Goal: Information Seeking & Learning: Learn about a topic

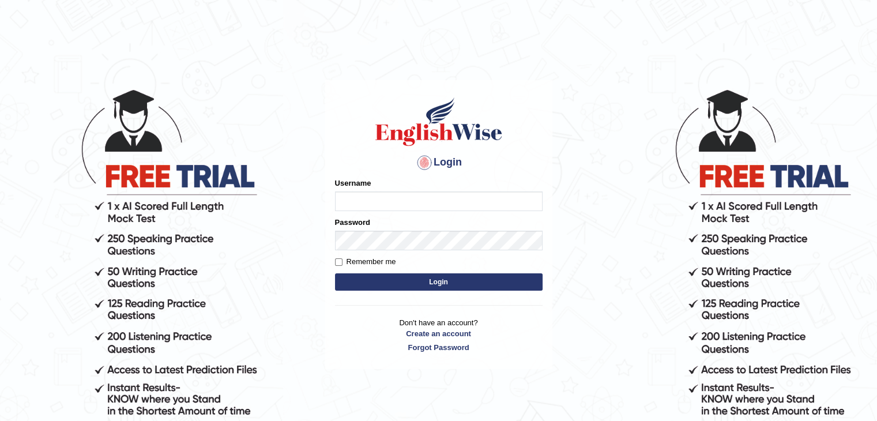
type input "Kezang20251"
click at [355, 282] on button "Login" at bounding box center [439, 281] width 208 height 17
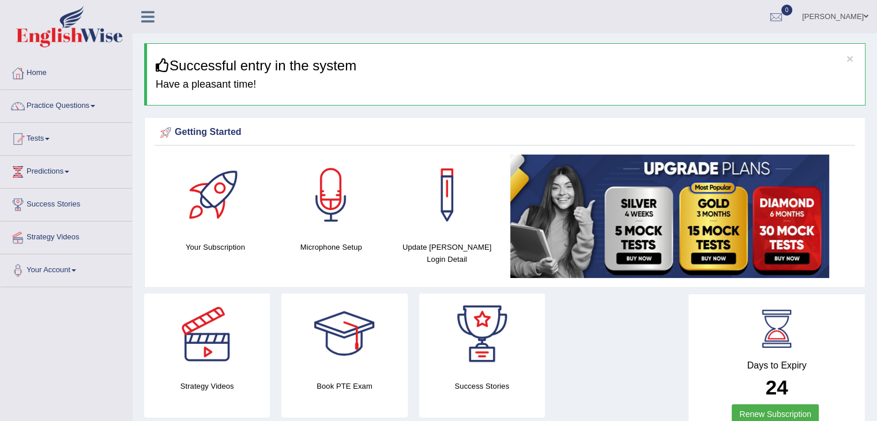
click at [78, 106] on link "Practice Questions" at bounding box center [66, 104] width 131 height 29
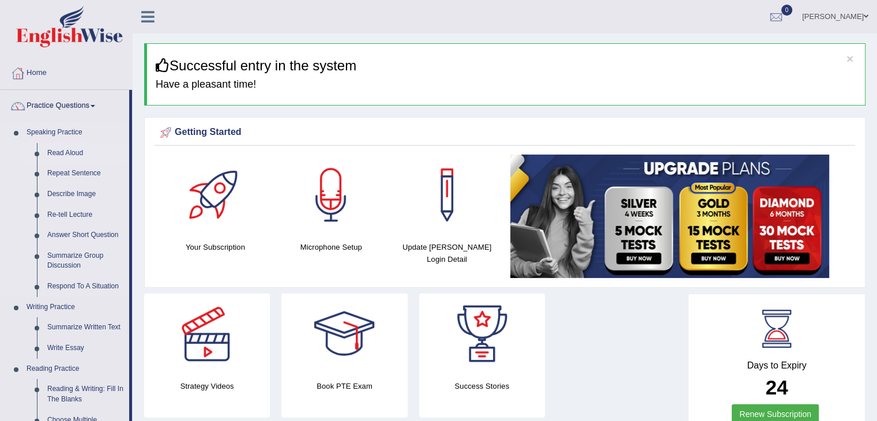
click at [56, 149] on link "Read Aloud" at bounding box center [85, 153] width 87 height 21
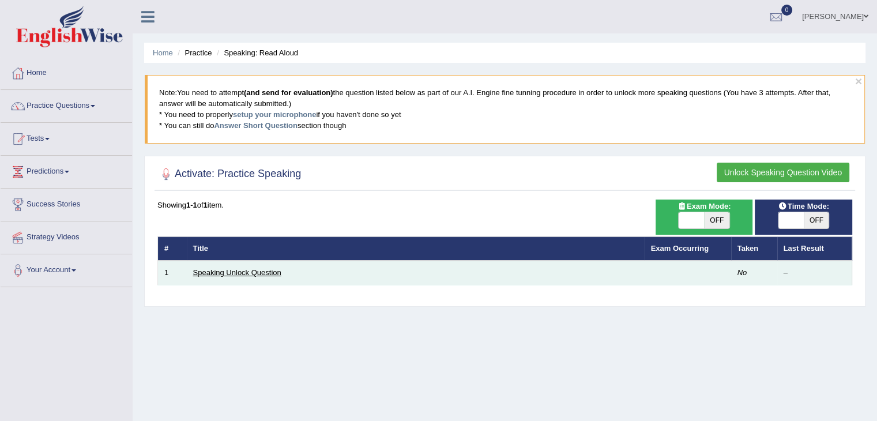
click at [239, 273] on link "Speaking Unlock Question" at bounding box center [237, 272] width 88 height 9
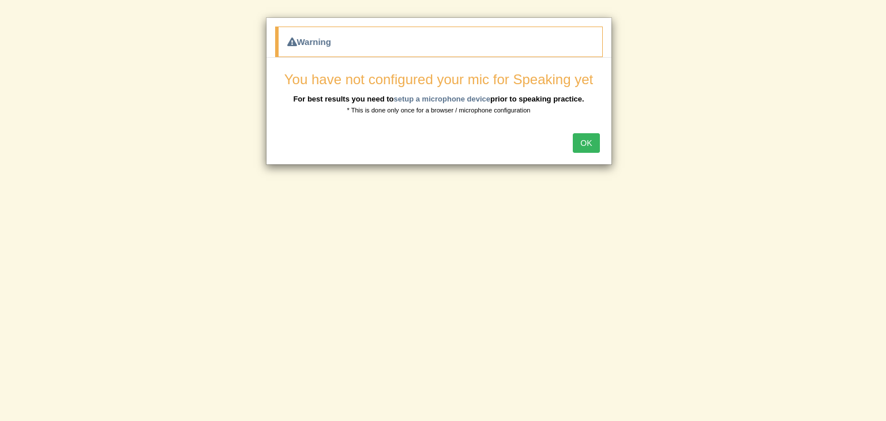
click at [588, 142] on button "OK" at bounding box center [586, 143] width 27 height 20
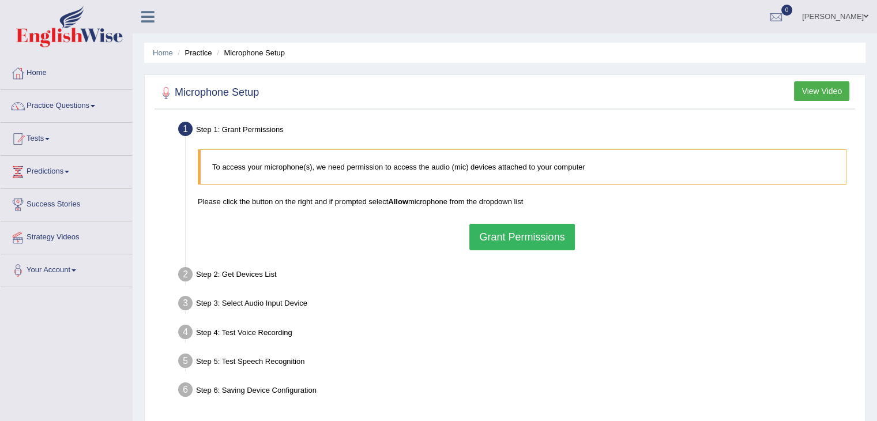
click at [518, 242] on button "Grant Permissions" at bounding box center [521, 237] width 105 height 27
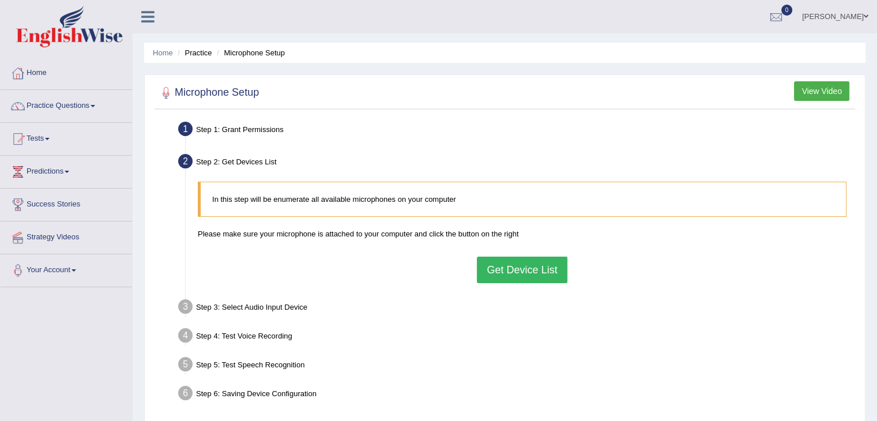
click at [507, 271] on button "Get Device List" at bounding box center [522, 270] width 90 height 27
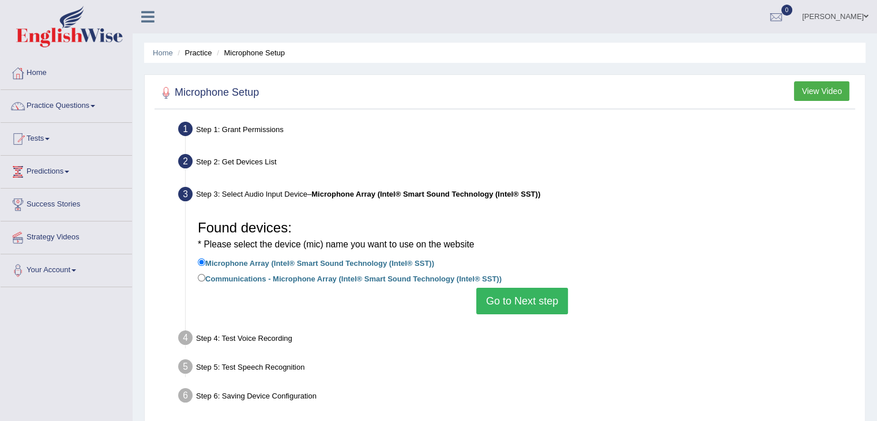
click at [507, 296] on button "Go to Next step" at bounding box center [522, 301] width 92 height 27
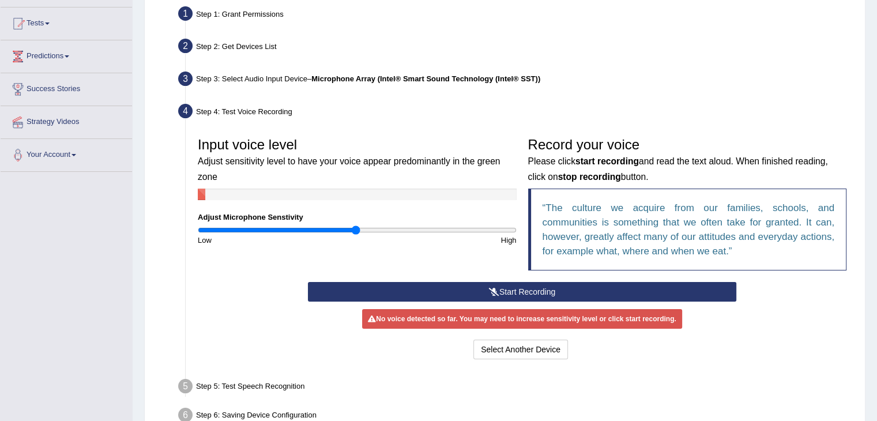
scroll to position [173, 0]
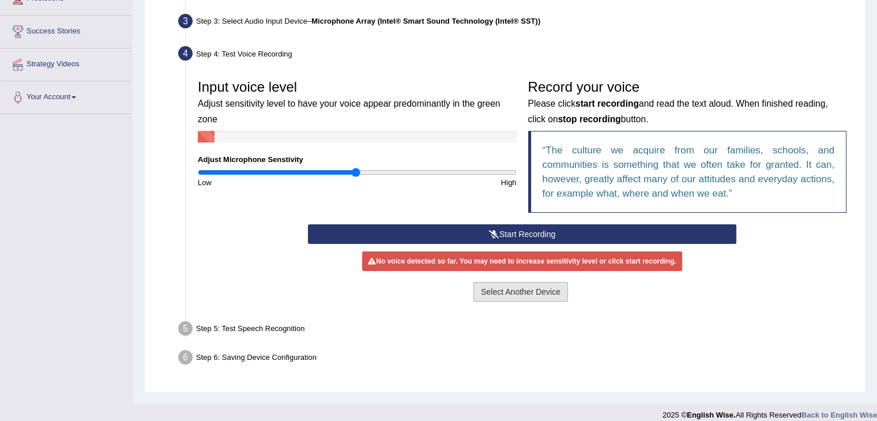
click at [498, 290] on button "Select Another Device" at bounding box center [520, 292] width 95 height 20
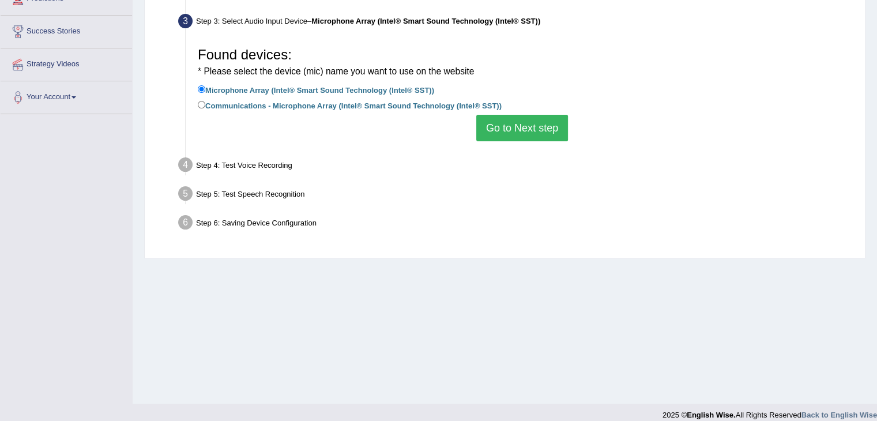
click at [512, 125] on button "Go to Next step" at bounding box center [522, 128] width 92 height 27
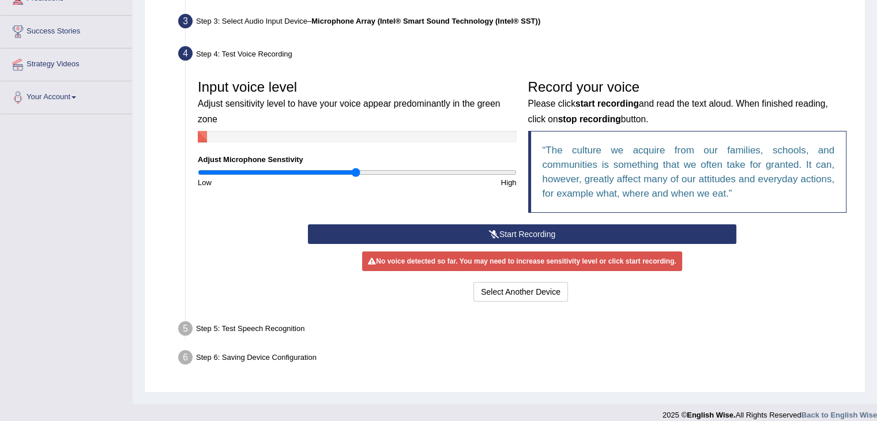
click at [503, 235] on button "Start Recording" at bounding box center [522, 234] width 428 height 20
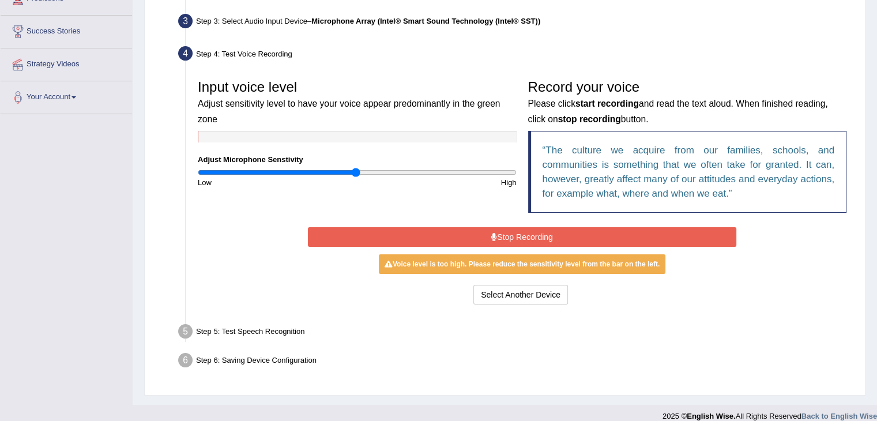
click at [569, 240] on button "Stop Recording" at bounding box center [522, 237] width 428 height 20
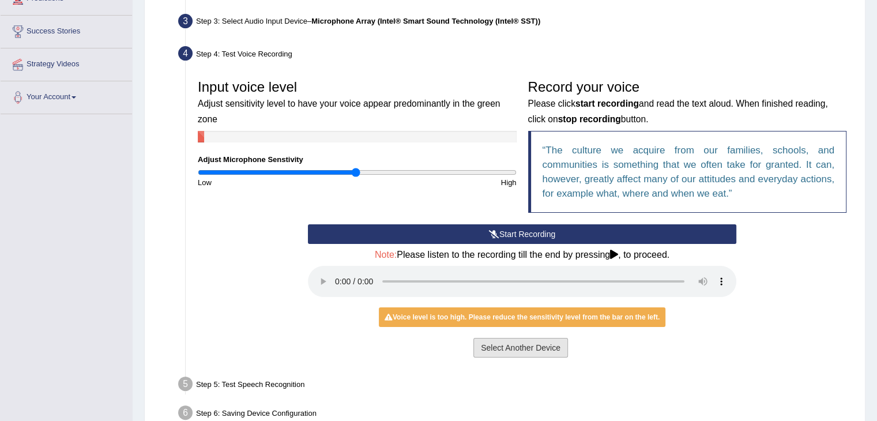
click at [529, 344] on button "Select Another Device" at bounding box center [520, 348] width 95 height 20
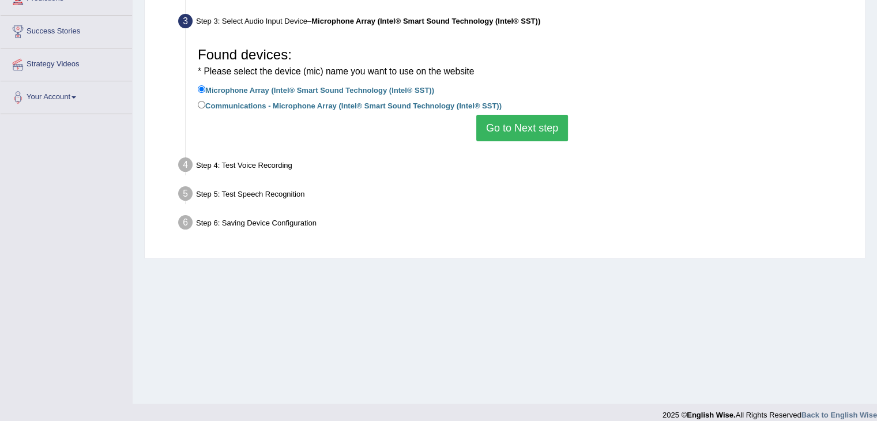
click at [490, 136] on button "Go to Next step" at bounding box center [522, 128] width 92 height 27
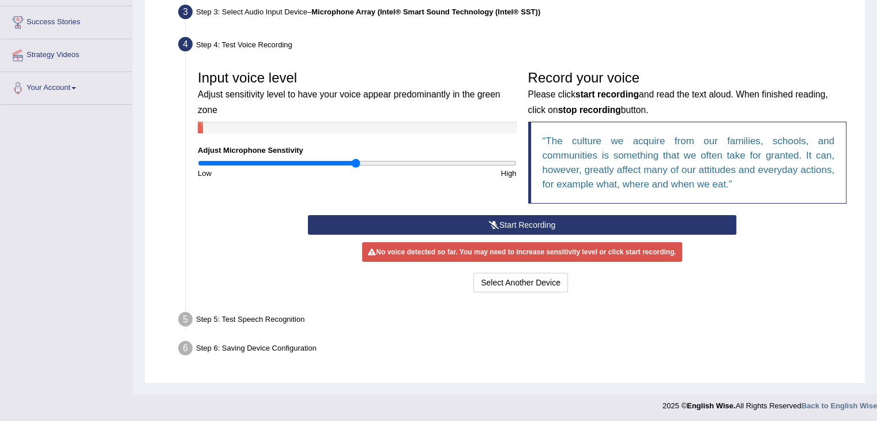
scroll to position [185, 0]
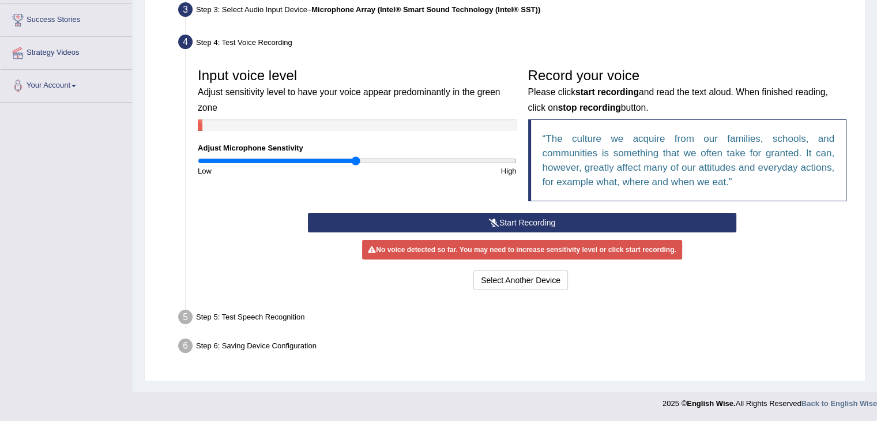
click at [371, 253] on div "No voice detected so far. You may need to increase sensitivity level or click s…" at bounding box center [521, 250] width 319 height 20
click at [371, 247] on icon at bounding box center [372, 249] width 8 height 7
click at [381, 156] on input "range" at bounding box center [357, 160] width 319 height 9
click at [438, 162] on input "range" at bounding box center [357, 160] width 319 height 9
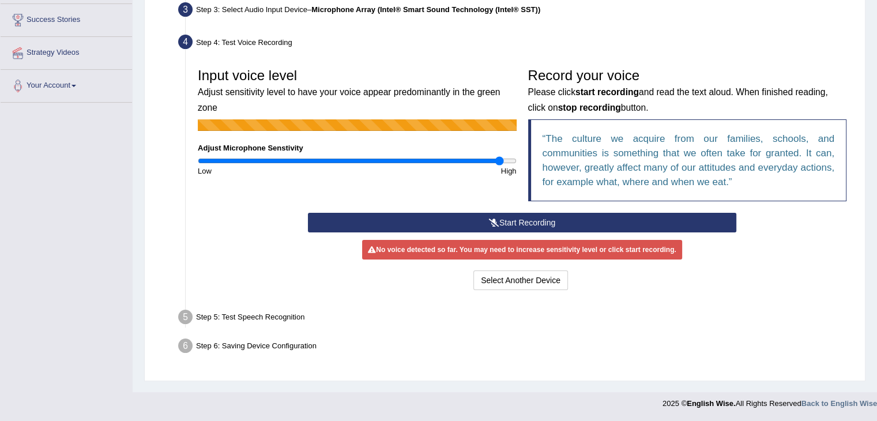
click at [498, 159] on input "range" at bounding box center [357, 160] width 319 height 9
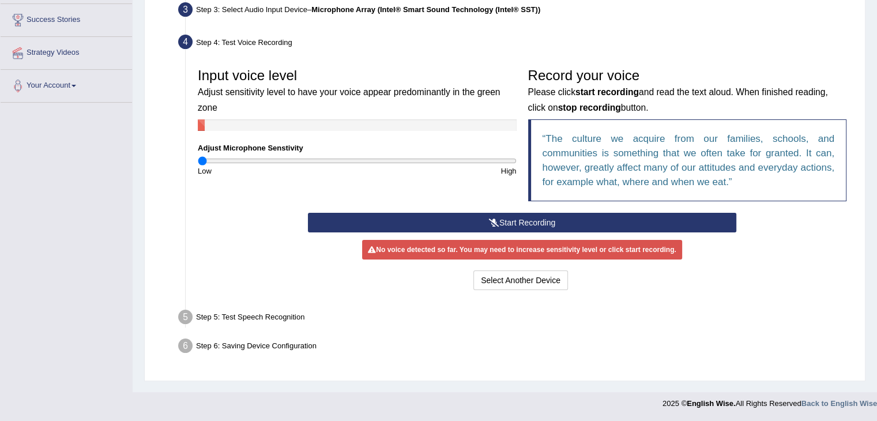
click at [200, 160] on input "range" at bounding box center [357, 160] width 319 height 9
click at [393, 160] on input "range" at bounding box center [357, 160] width 319 height 9
click at [434, 169] on div "High" at bounding box center [439, 171] width 165 height 11
type input "1.62"
click at [451, 156] on input "range" at bounding box center [357, 160] width 319 height 9
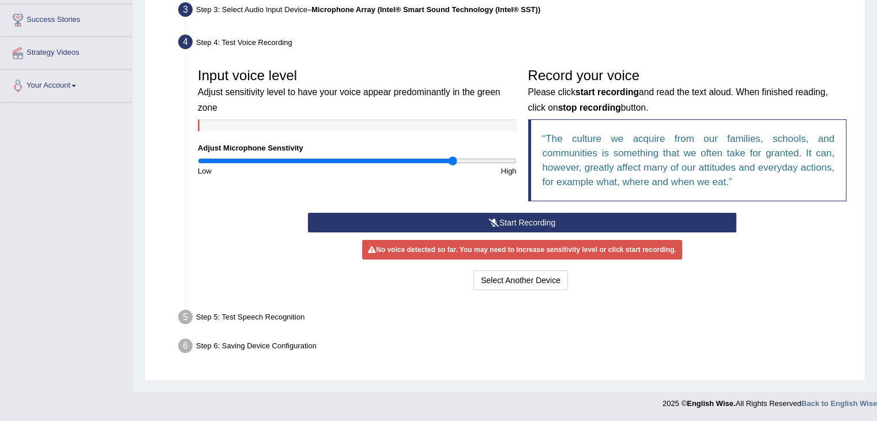
click at [522, 221] on button "Start Recording" at bounding box center [522, 223] width 428 height 20
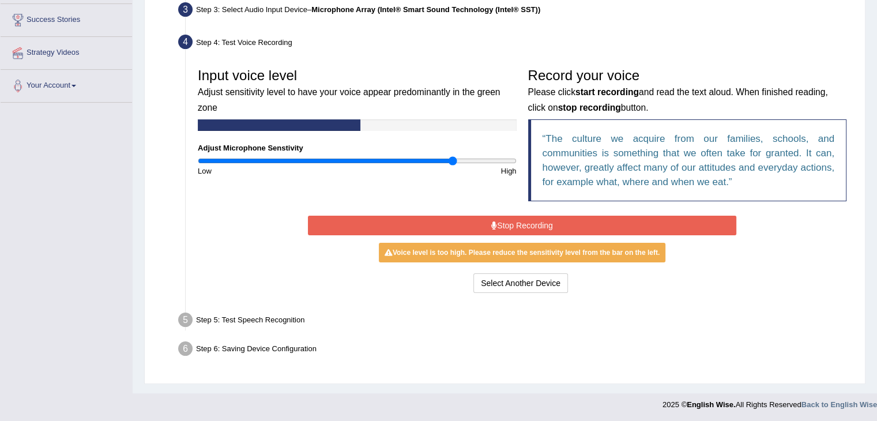
click at [466, 225] on button "Stop Recording" at bounding box center [522, 226] width 428 height 20
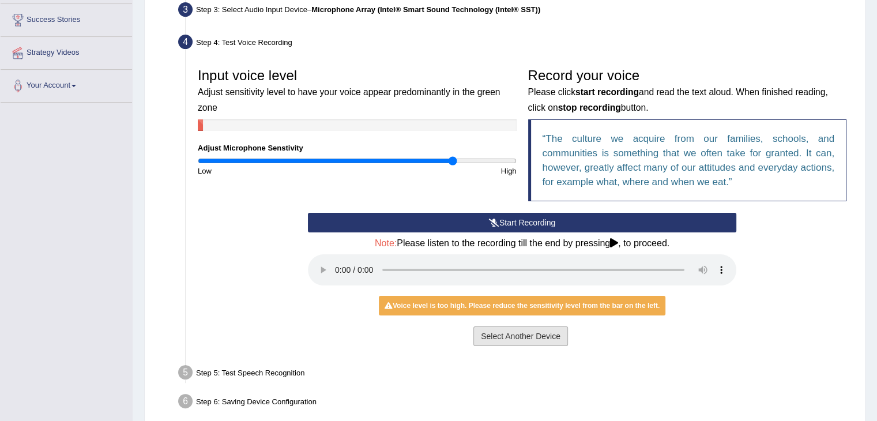
click at [493, 332] on button "Select Another Device" at bounding box center [520, 336] width 95 height 20
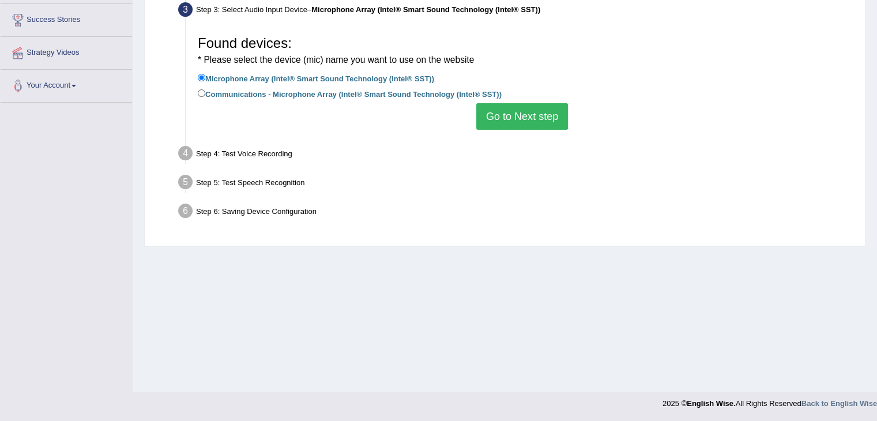
click at [512, 112] on button "Go to Next step" at bounding box center [522, 116] width 92 height 27
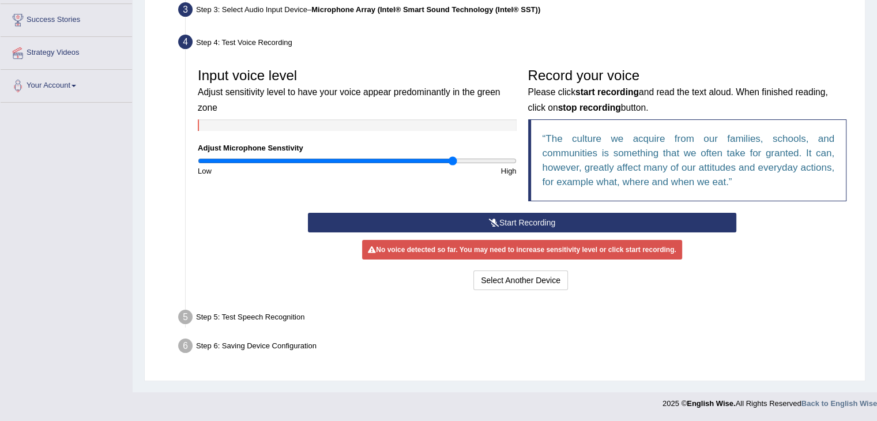
click at [505, 225] on button "Start Recording" at bounding box center [522, 223] width 428 height 20
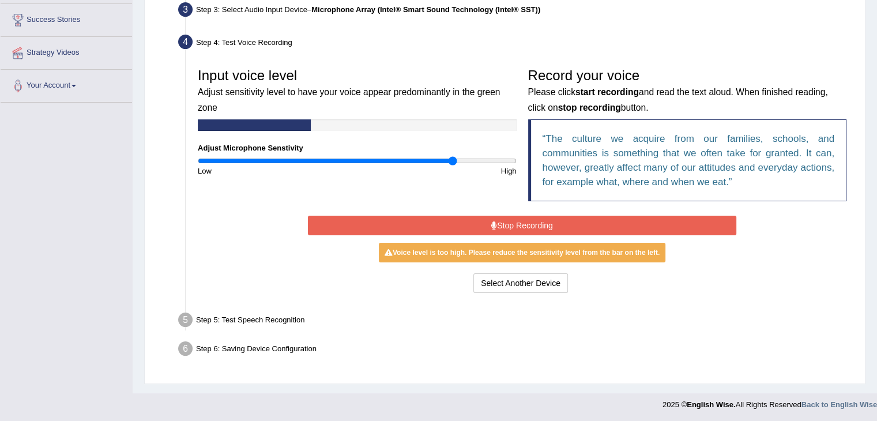
click at [592, 229] on button "Stop Recording" at bounding box center [522, 226] width 428 height 20
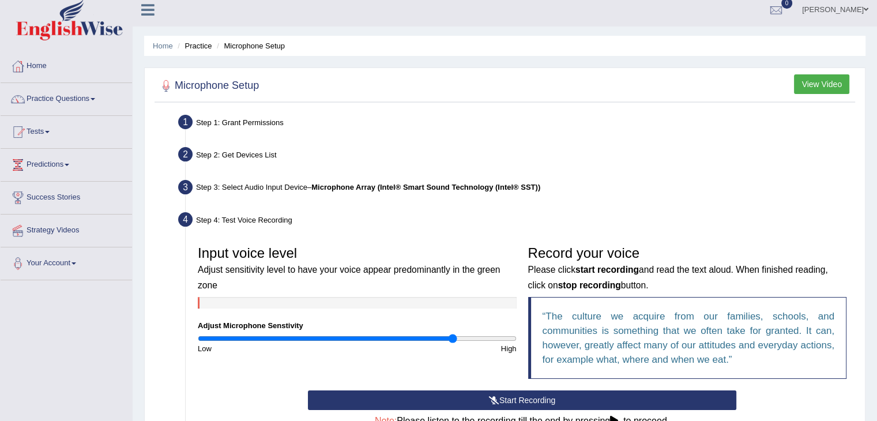
scroll to position [0, 0]
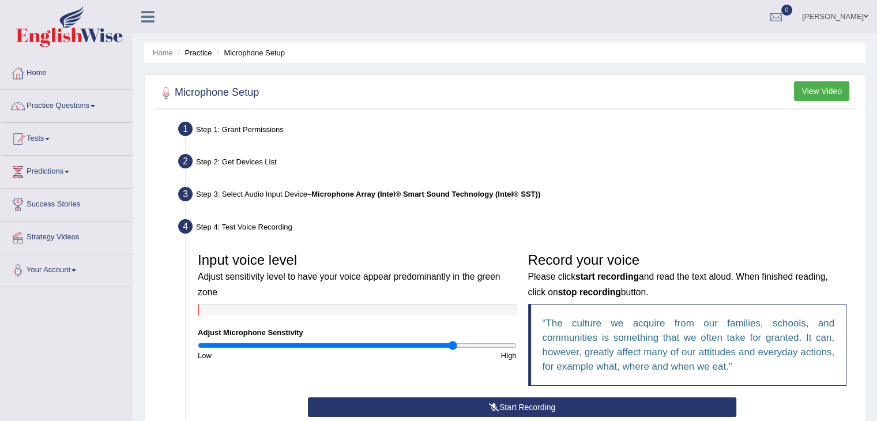
click at [828, 87] on button "View Video" at bounding box center [821, 91] width 55 height 20
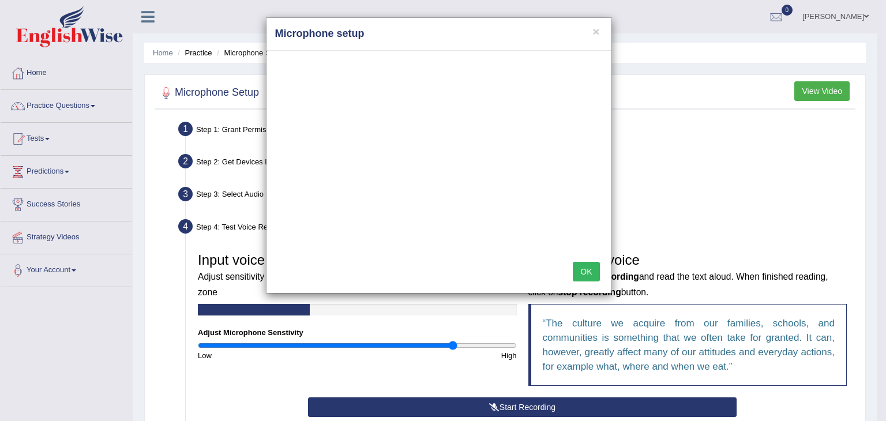
click at [585, 272] on button "OK" at bounding box center [586, 272] width 27 height 20
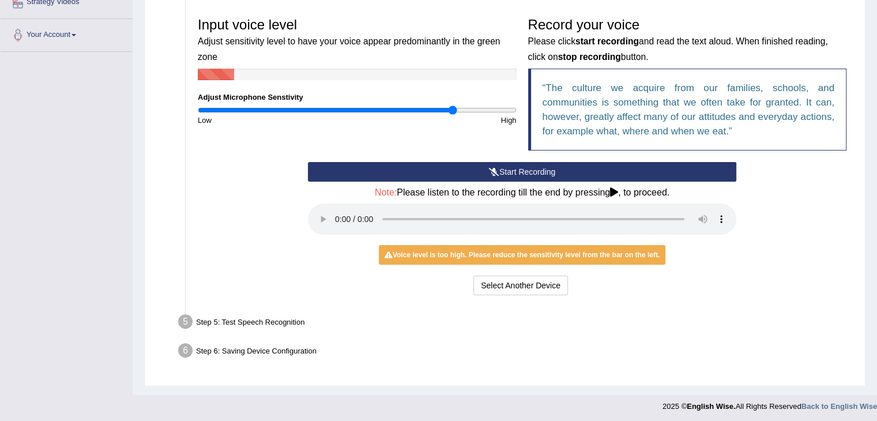
scroll to position [238, 0]
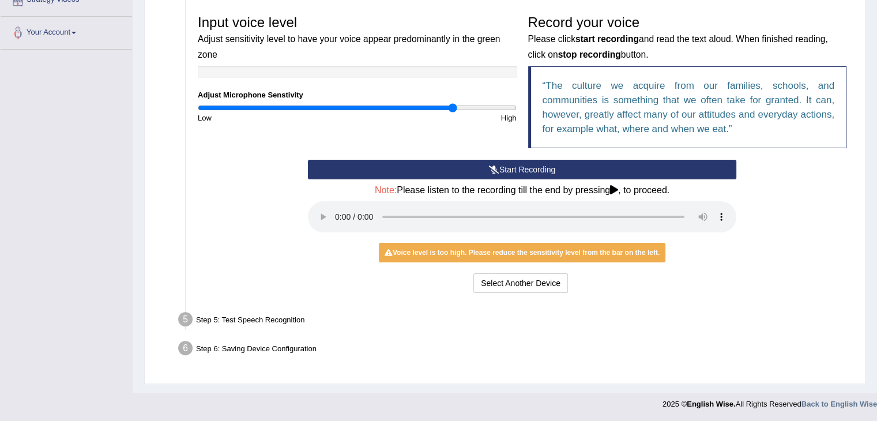
click at [803, 198] on div "Start Recording Stop Recording Note: Please listen to the recording till the en…" at bounding box center [522, 228] width 660 height 136
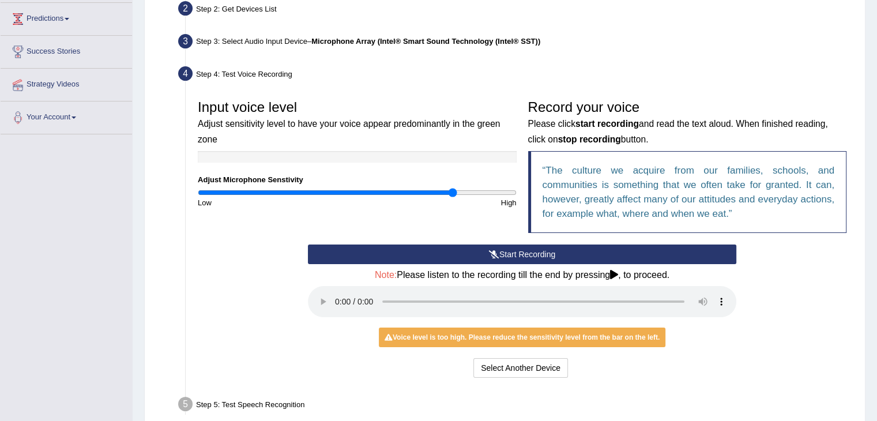
scroll to position [0, 0]
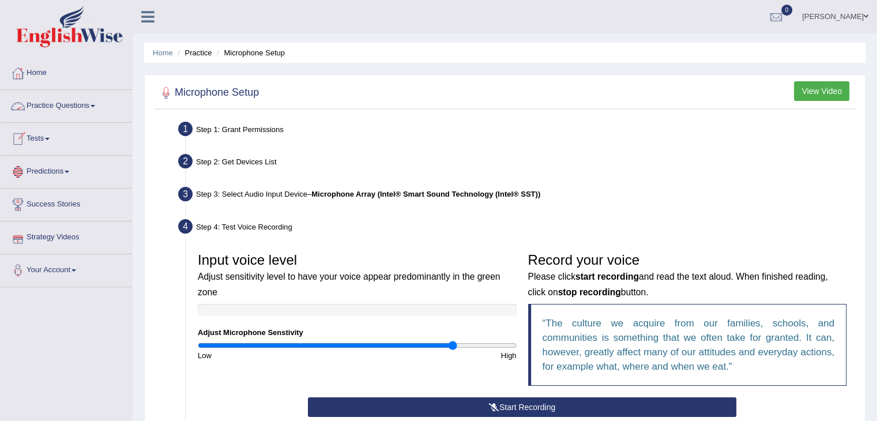
click at [44, 108] on link "Practice Questions" at bounding box center [66, 104] width 131 height 29
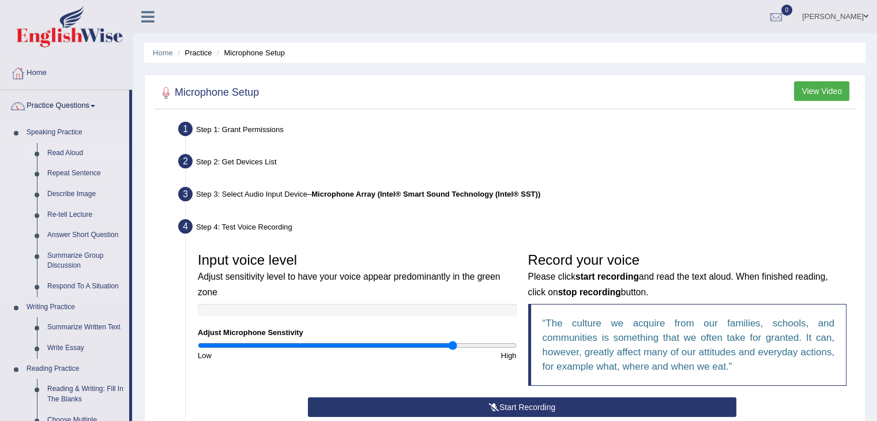
click at [58, 155] on link "Read Aloud" at bounding box center [85, 153] width 87 height 21
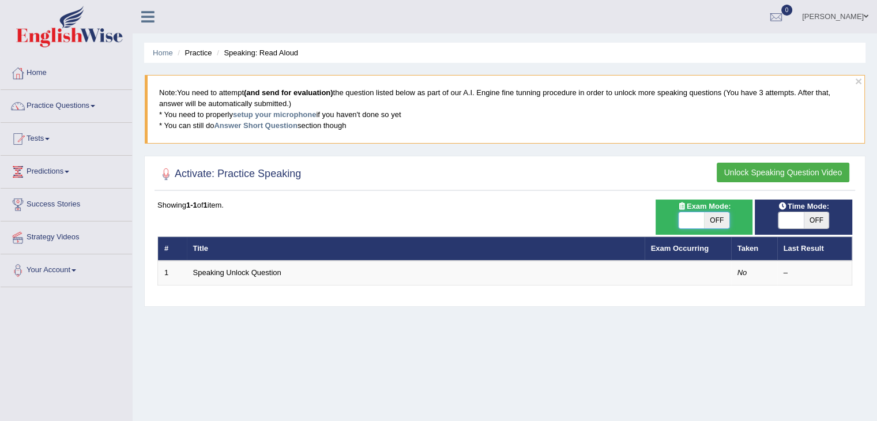
click at [692, 220] on span at bounding box center [691, 220] width 25 height 16
checkbox input "true"
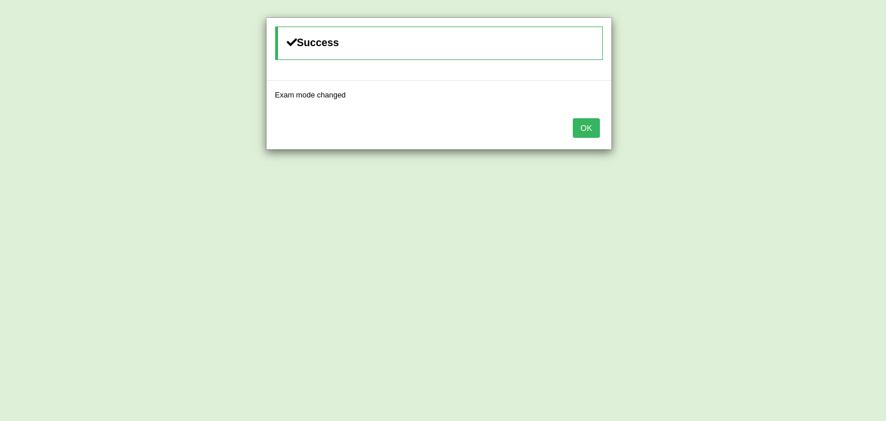
click at [584, 127] on button "OK" at bounding box center [586, 128] width 27 height 20
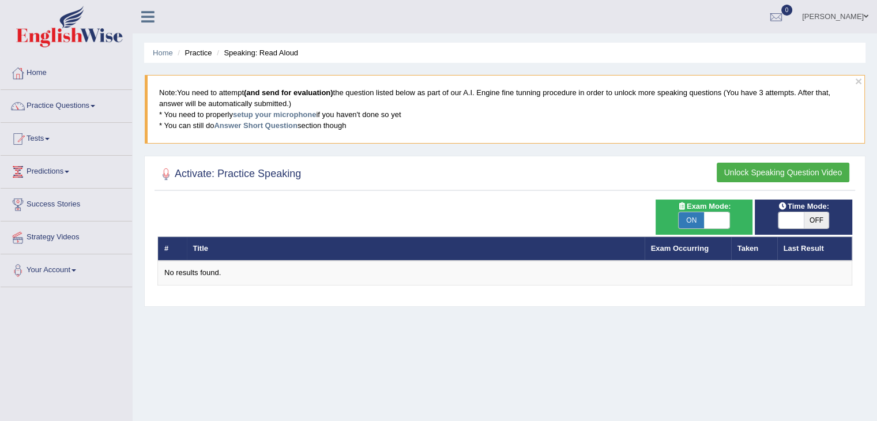
click at [785, 224] on span at bounding box center [791, 220] width 25 height 16
checkbox input "true"
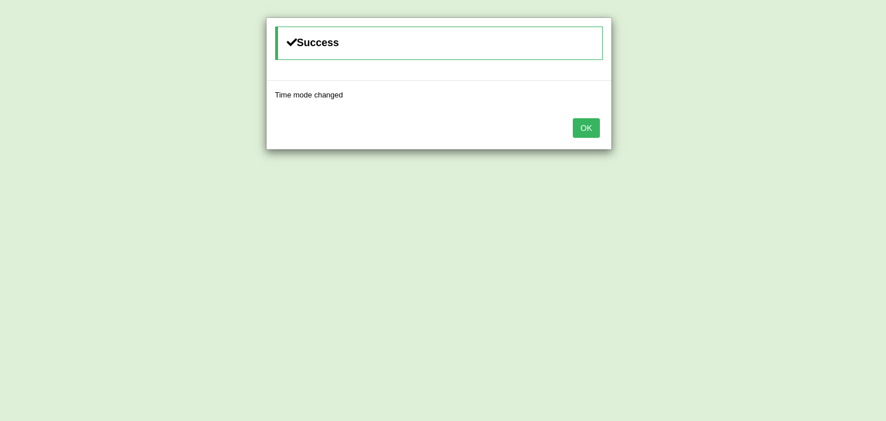
click at [584, 130] on button "OK" at bounding box center [586, 128] width 27 height 20
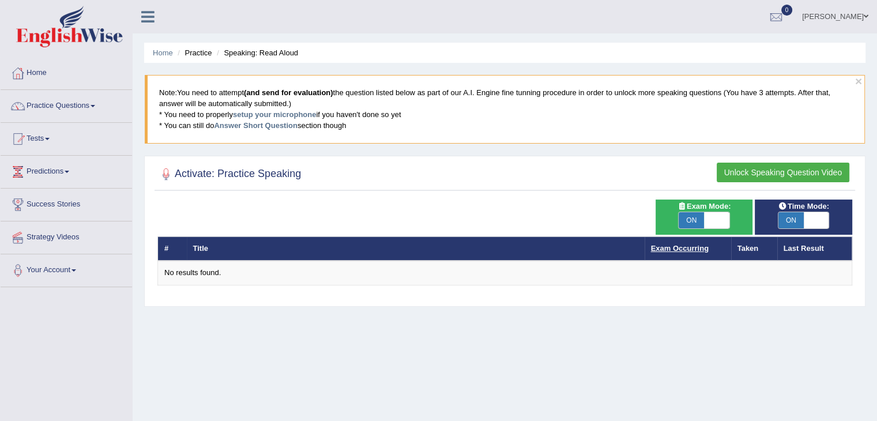
click at [690, 247] on link "Exam Occurring" at bounding box center [680, 248] width 58 height 9
click at [740, 247] on th "Taken" at bounding box center [754, 248] width 46 height 24
click at [804, 250] on th "Last Result" at bounding box center [814, 248] width 75 height 24
click at [205, 171] on h2 "Activate: Practice Speaking" at bounding box center [229, 174] width 144 height 17
click at [745, 247] on th "Taken" at bounding box center [754, 248] width 46 height 24
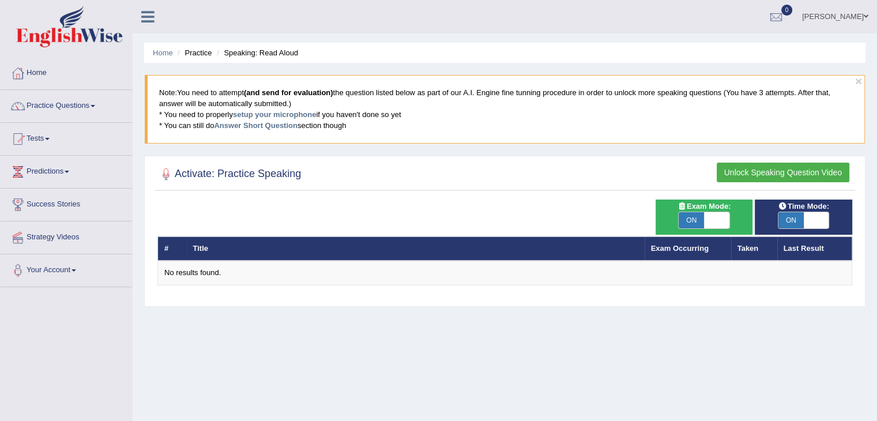
click at [657, 252] on th "Exam Occurring" at bounding box center [688, 248] width 87 height 24
click at [658, 242] on th "Exam Occurring" at bounding box center [688, 248] width 87 height 24
click at [657, 249] on link "Exam Occurring" at bounding box center [680, 248] width 58 height 9
click at [42, 104] on link "Practice Questions" at bounding box center [66, 104] width 131 height 29
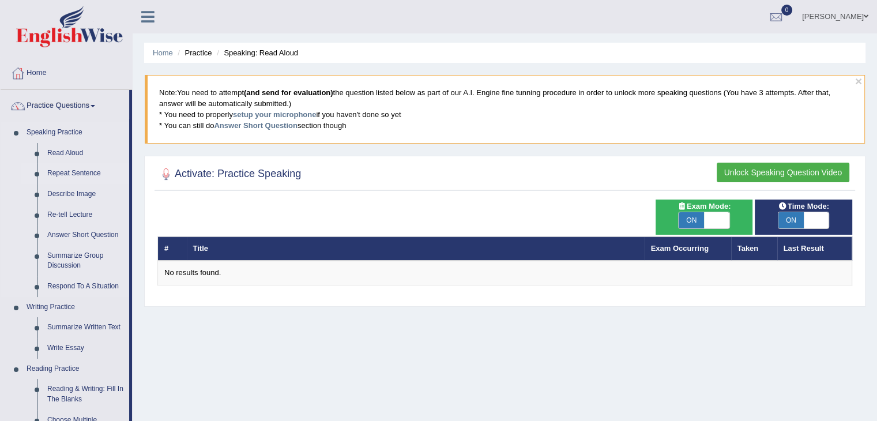
click at [78, 176] on link "Repeat Sentence" at bounding box center [85, 173] width 87 height 21
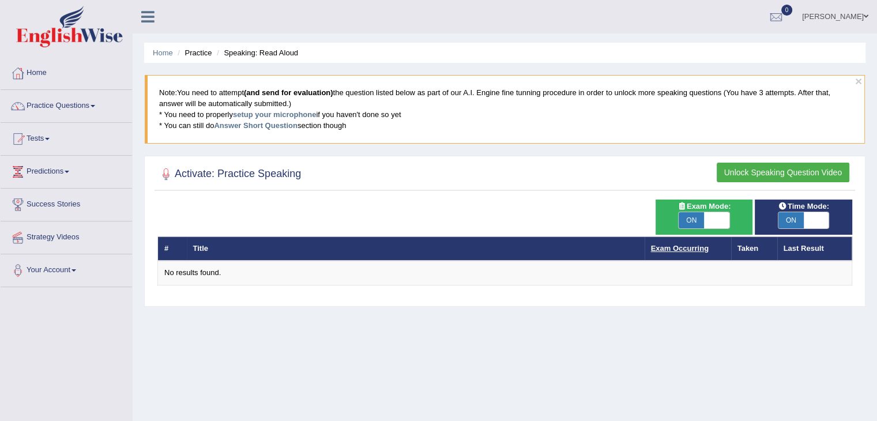
click at [683, 248] on link "Exam Occurring" at bounding box center [680, 248] width 58 height 9
click at [799, 245] on th "Last Result" at bounding box center [814, 248] width 75 height 24
click at [745, 249] on th "Taken" at bounding box center [754, 248] width 46 height 24
click at [322, 93] on b "(and send for evaluation)" at bounding box center [288, 92] width 89 height 9
click at [237, 126] on link "Answer Short Question" at bounding box center [255, 125] width 83 height 9
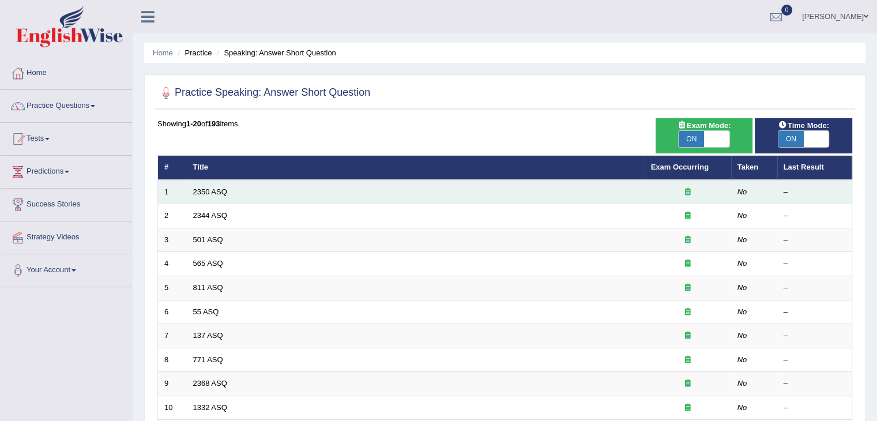
click at [238, 194] on td "2350 ASQ" at bounding box center [416, 192] width 458 height 24
click at [213, 194] on link "2350 ASQ" at bounding box center [210, 191] width 34 height 9
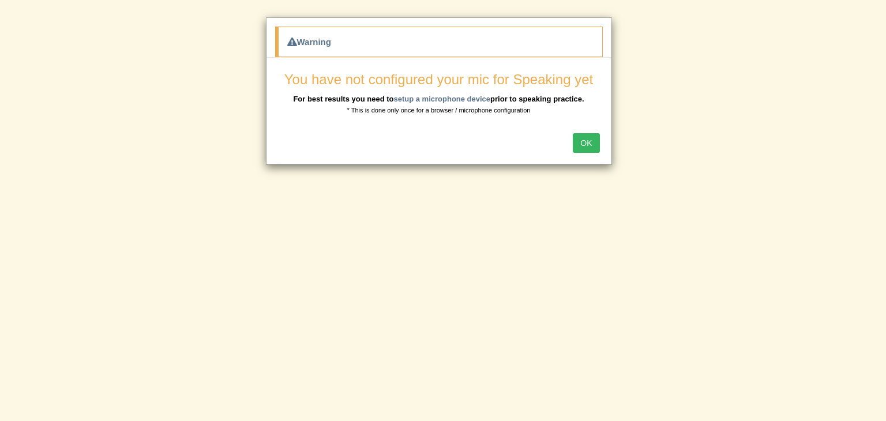
click at [583, 142] on button "OK" at bounding box center [586, 143] width 27 height 20
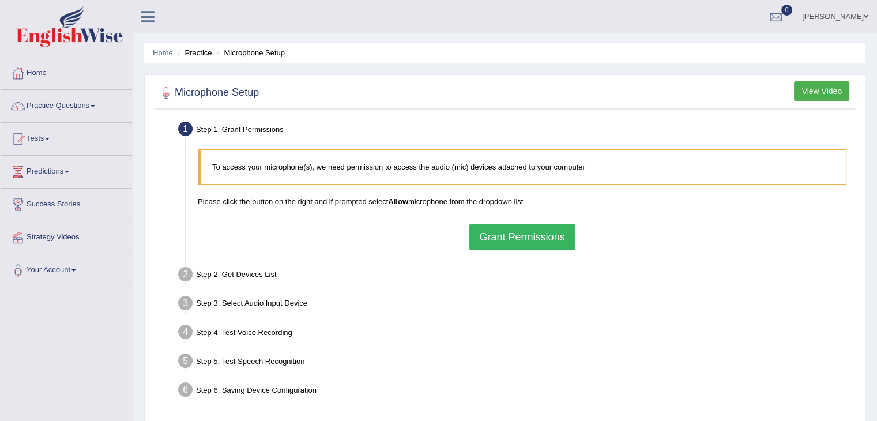
click at [536, 234] on button "Grant Permissions" at bounding box center [521, 237] width 105 height 27
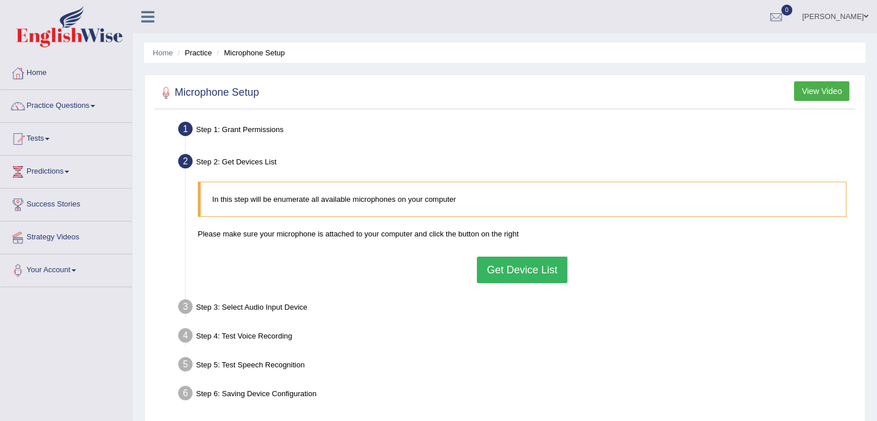
click at [542, 275] on button "Get Device List" at bounding box center [522, 270] width 90 height 27
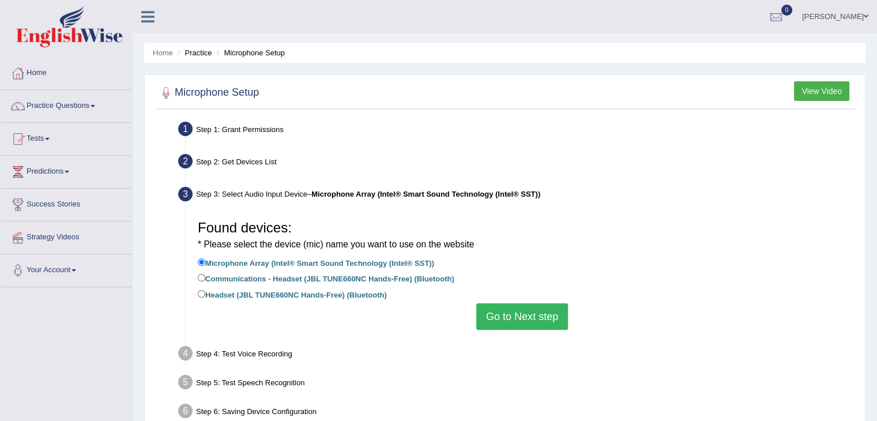
click at [525, 318] on button "Go to Next step" at bounding box center [522, 316] width 92 height 27
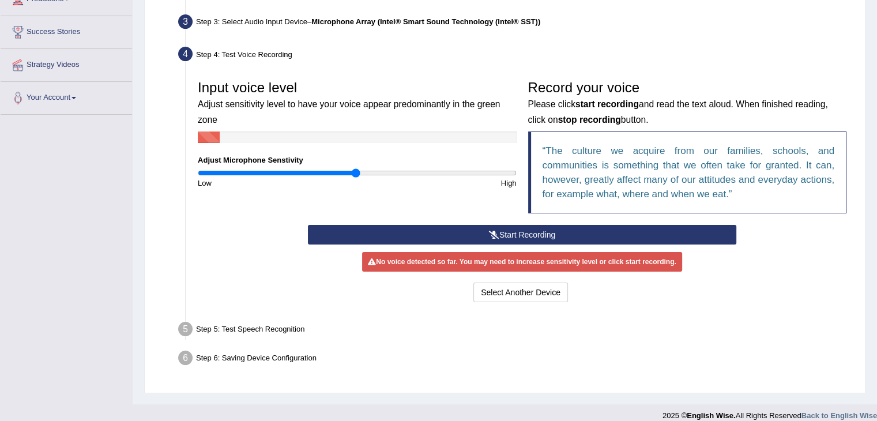
scroll to position [173, 0]
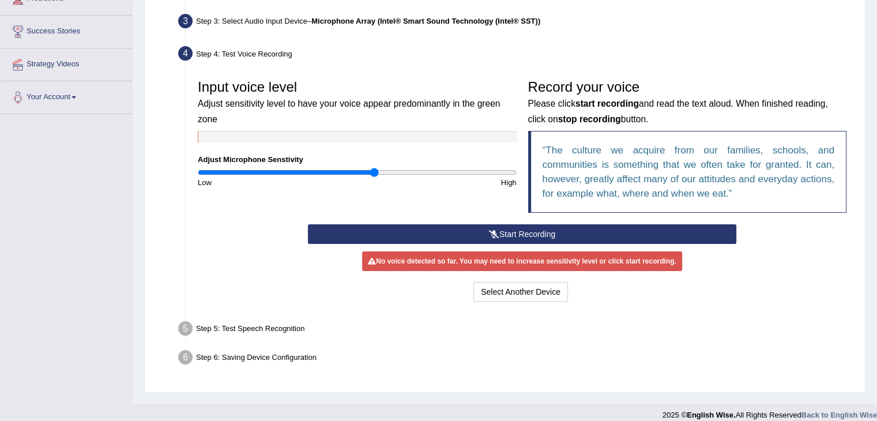
type input "1.12"
click at [374, 173] on input "range" at bounding box center [357, 172] width 319 height 9
click at [521, 294] on button "Select Another Device" at bounding box center [520, 292] width 95 height 20
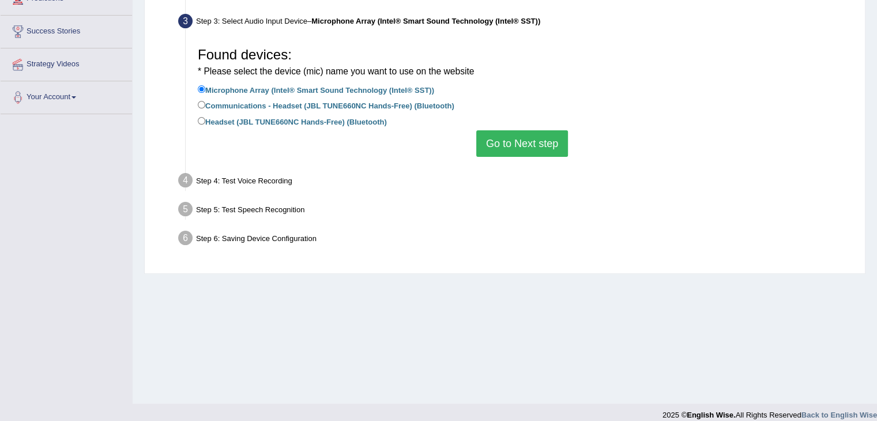
click at [524, 144] on button "Go to Next step" at bounding box center [522, 143] width 92 height 27
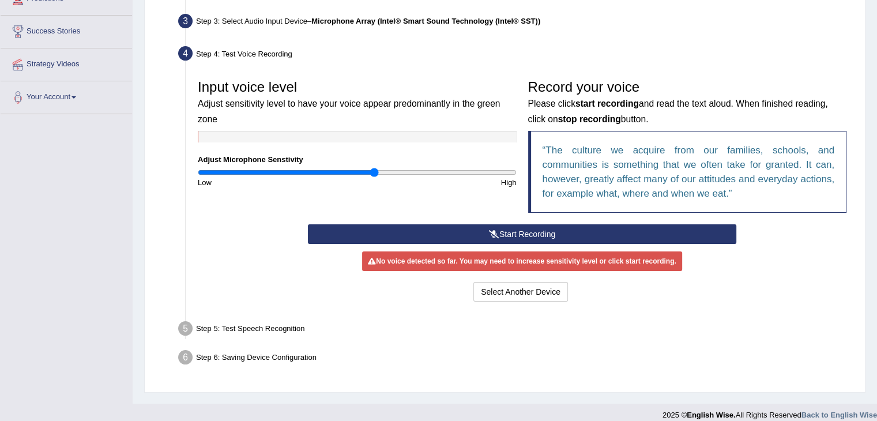
click at [543, 231] on button "Start Recording" at bounding box center [522, 234] width 428 height 20
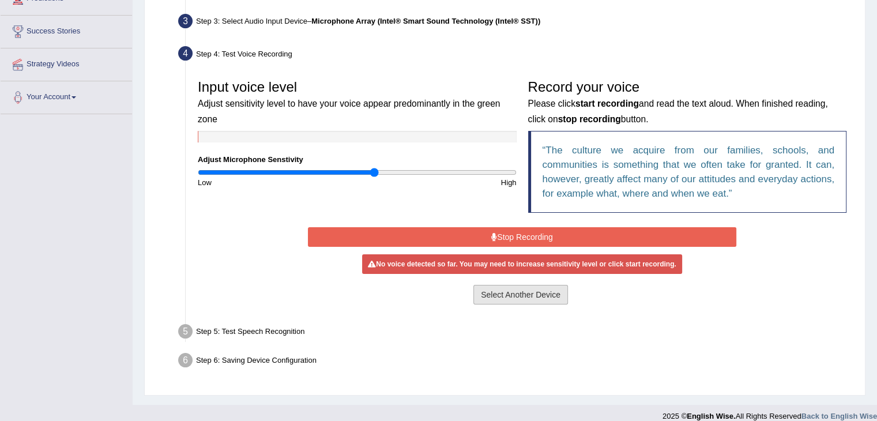
click at [523, 296] on button "Select Another Device" at bounding box center [520, 295] width 95 height 20
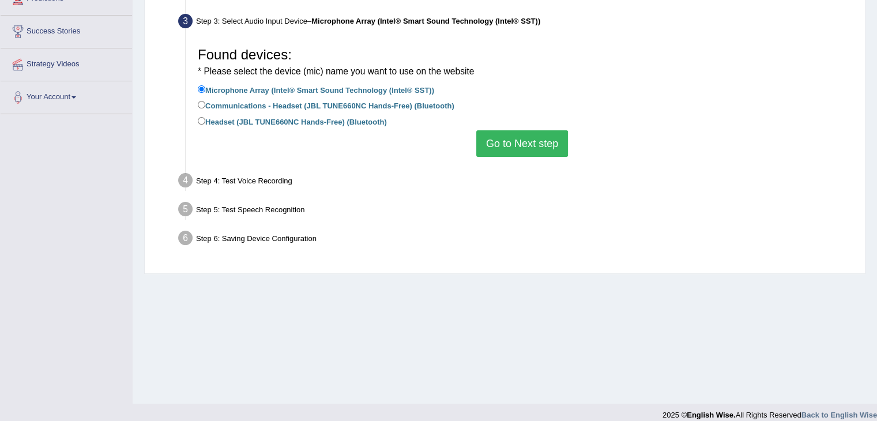
click at [512, 137] on button "Go to Next step" at bounding box center [522, 143] width 92 height 27
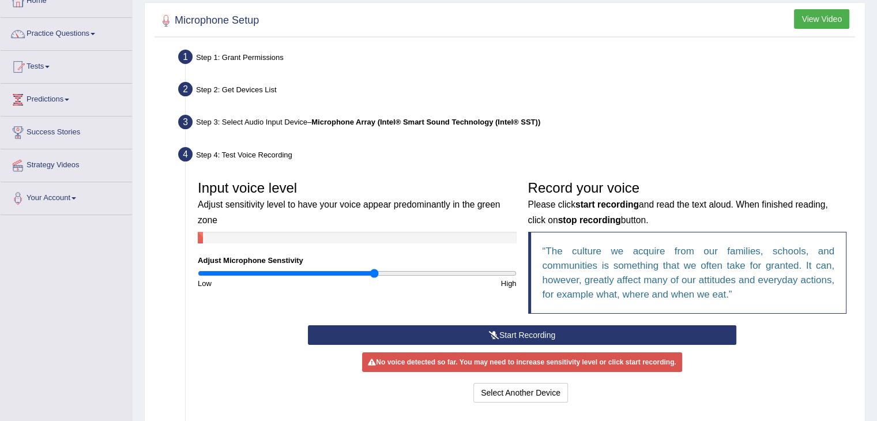
scroll to position [0, 0]
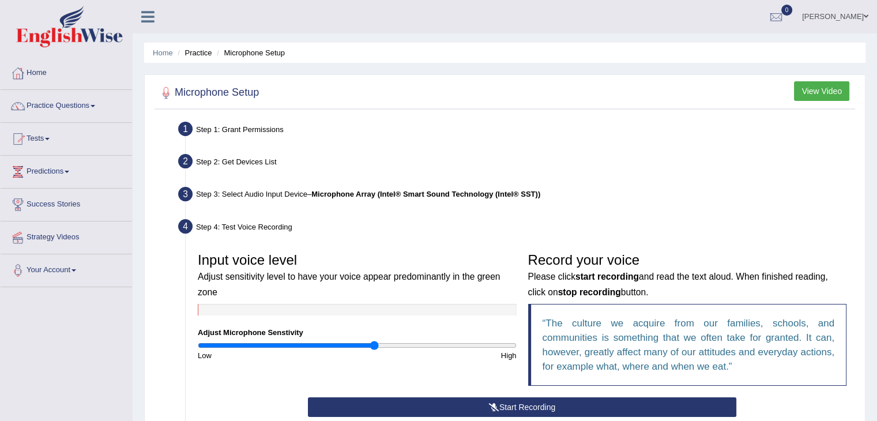
click at [244, 56] on li "Microphone Setup" at bounding box center [249, 52] width 71 height 11
click at [168, 56] on link "Home" at bounding box center [163, 52] width 20 height 9
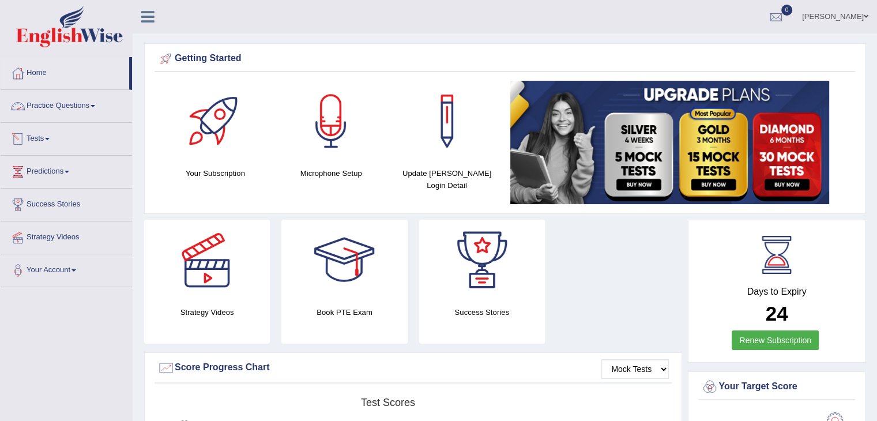
click at [62, 108] on link "Practice Questions" at bounding box center [66, 104] width 131 height 29
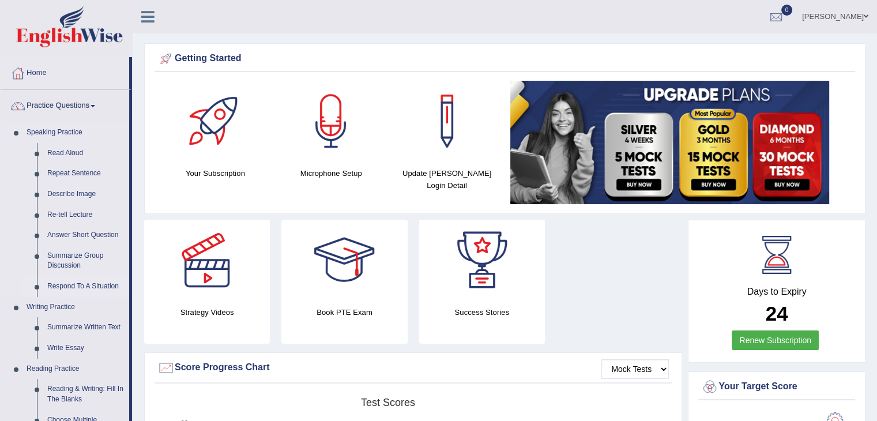
click at [76, 287] on link "Respond To A Situation" at bounding box center [85, 286] width 87 height 21
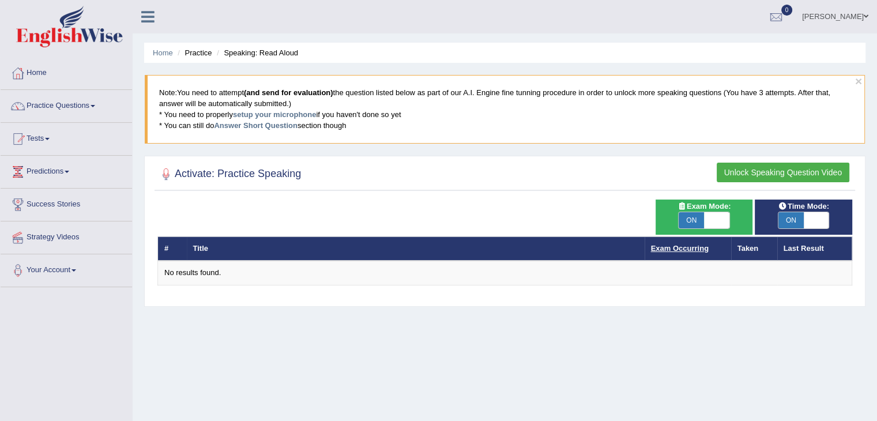
click at [686, 247] on link "Exam Occurring" at bounding box center [680, 248] width 58 height 9
click at [749, 248] on th "Taken" at bounding box center [754, 248] width 46 height 24
click at [758, 173] on button "Unlock Speaking Question Video" at bounding box center [783, 173] width 133 height 20
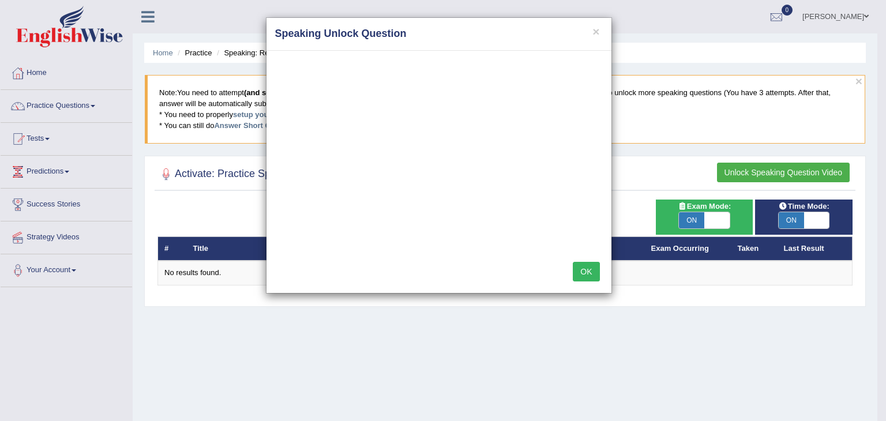
click at [581, 277] on button "OK" at bounding box center [586, 272] width 27 height 20
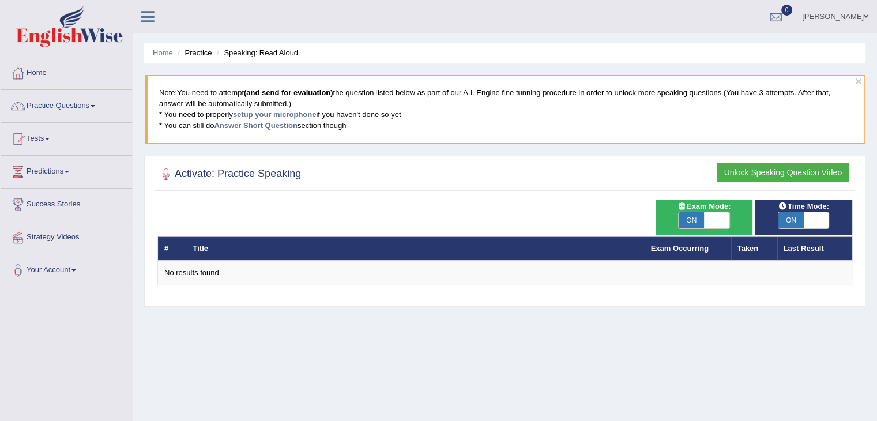
click at [266, 174] on h2 "Activate: Practice Speaking" at bounding box center [229, 174] width 144 height 17
click at [242, 121] on link "Answer Short Question" at bounding box center [255, 125] width 83 height 9
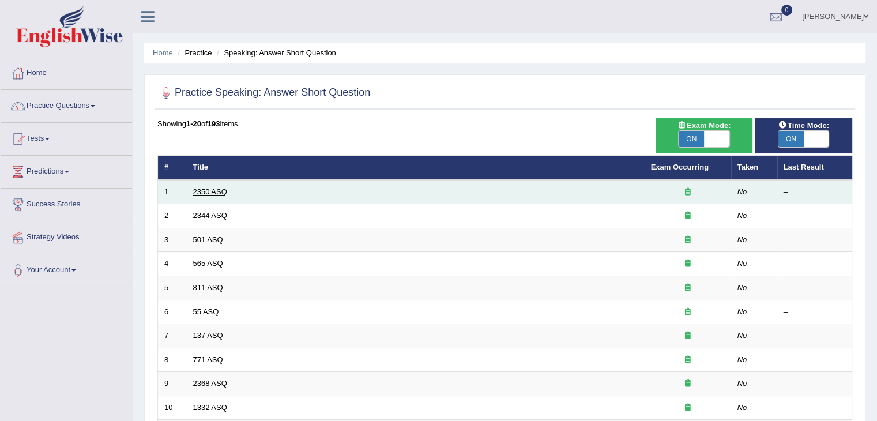
click at [224, 192] on link "2350 ASQ" at bounding box center [210, 191] width 34 height 9
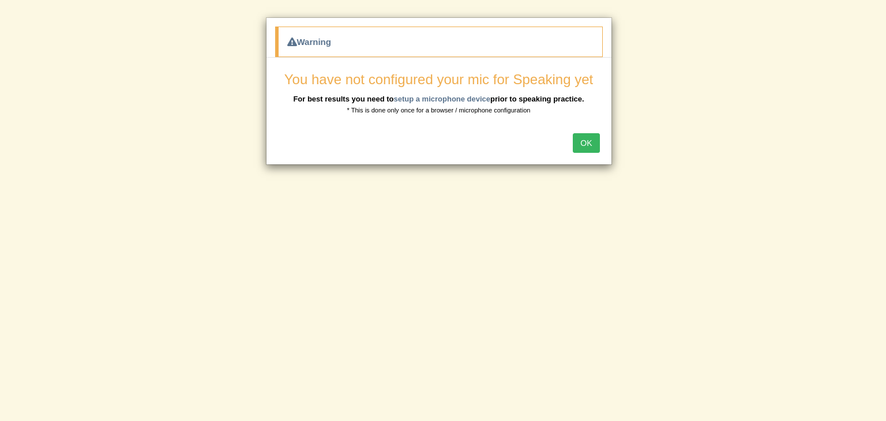
click at [584, 137] on button "OK" at bounding box center [586, 143] width 27 height 20
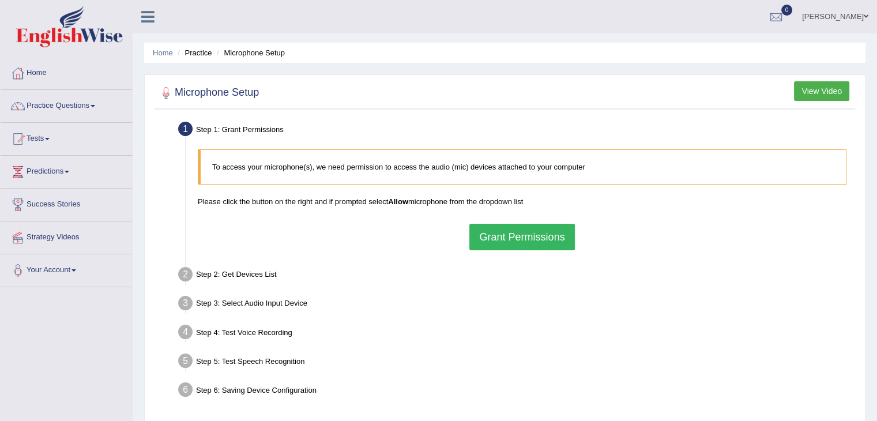
click at [604, 164] on p "To access your microphone(s), we need permission to access the audio (mic) devi…" at bounding box center [523, 166] width 622 height 11
click at [542, 234] on button "Grant Permissions" at bounding box center [521, 237] width 105 height 27
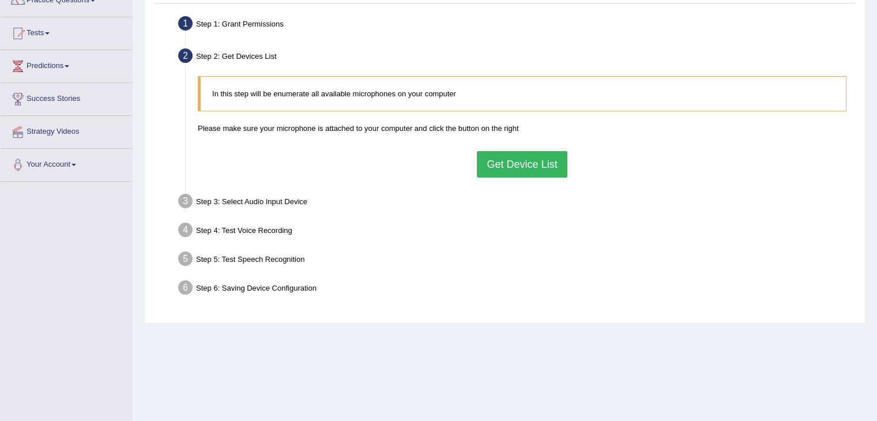
scroll to position [185, 0]
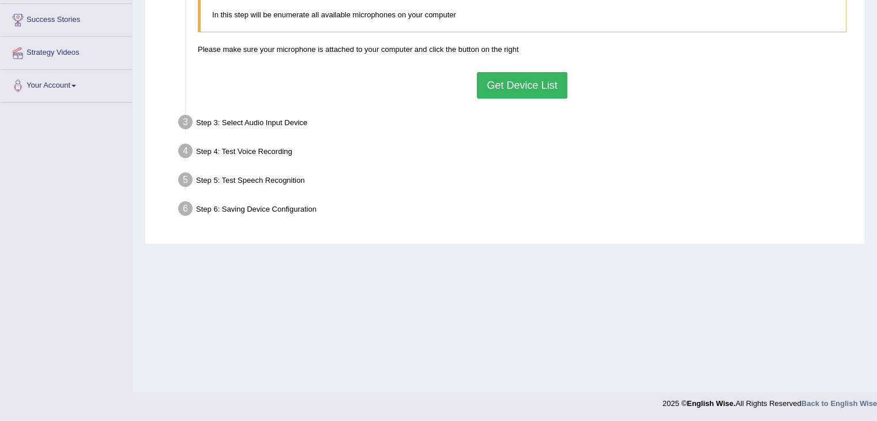
click at [522, 77] on button "Get Device List" at bounding box center [522, 85] width 90 height 27
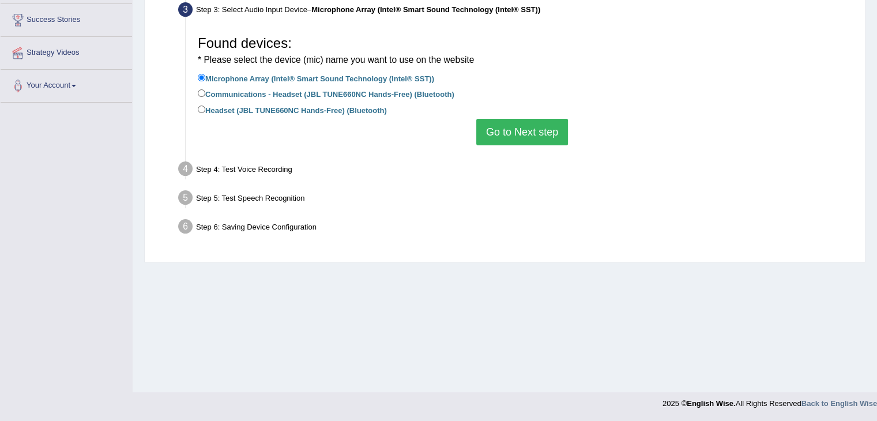
click at [510, 130] on button "Go to Next step" at bounding box center [522, 132] width 92 height 27
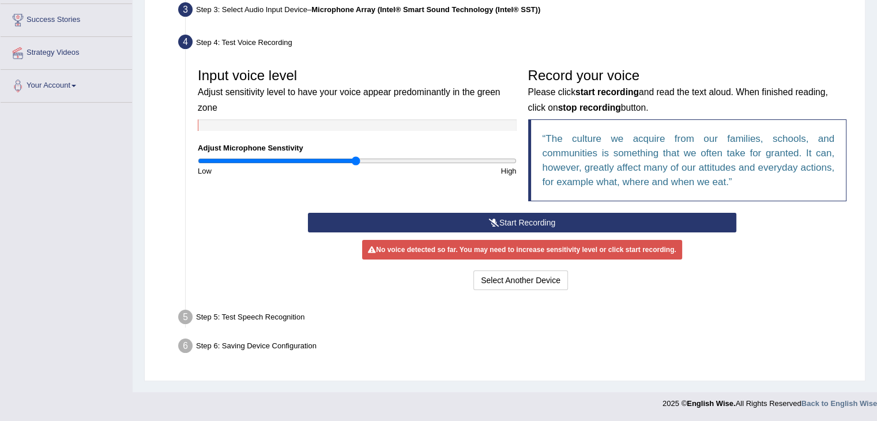
click at [524, 219] on button "Start Recording" at bounding box center [522, 223] width 428 height 20
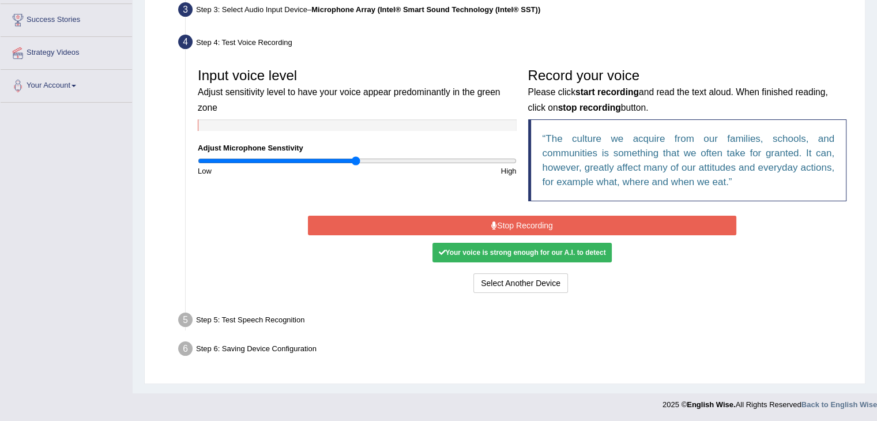
click at [533, 251] on div "Your voice is strong enough for our A.I. to detect" at bounding box center [522, 253] width 179 height 20
click at [527, 222] on button "Stop Recording" at bounding box center [522, 226] width 428 height 20
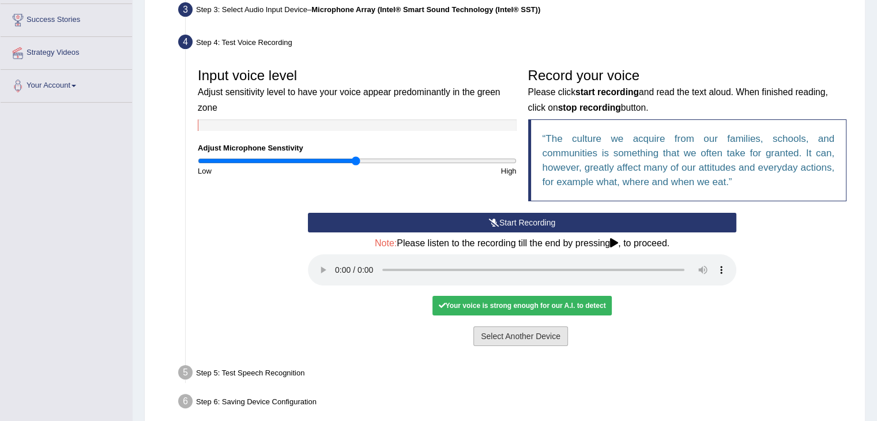
click at [497, 333] on button "Select Another Device" at bounding box center [520, 336] width 95 height 20
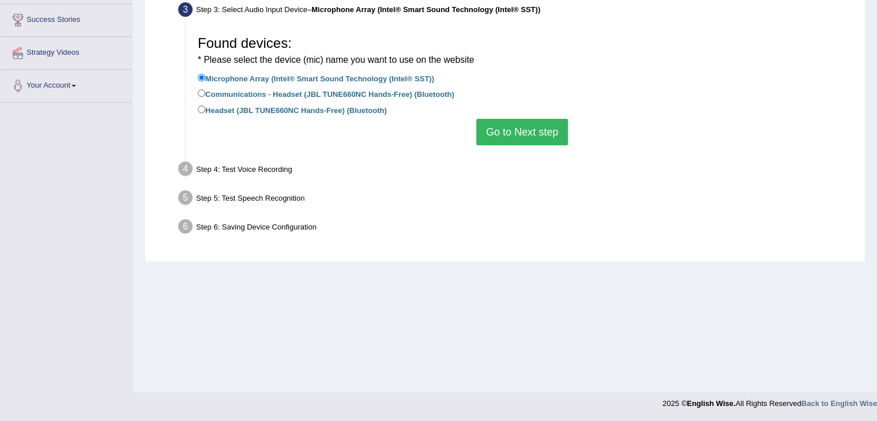
click at [506, 133] on button "Go to Next step" at bounding box center [522, 132] width 92 height 27
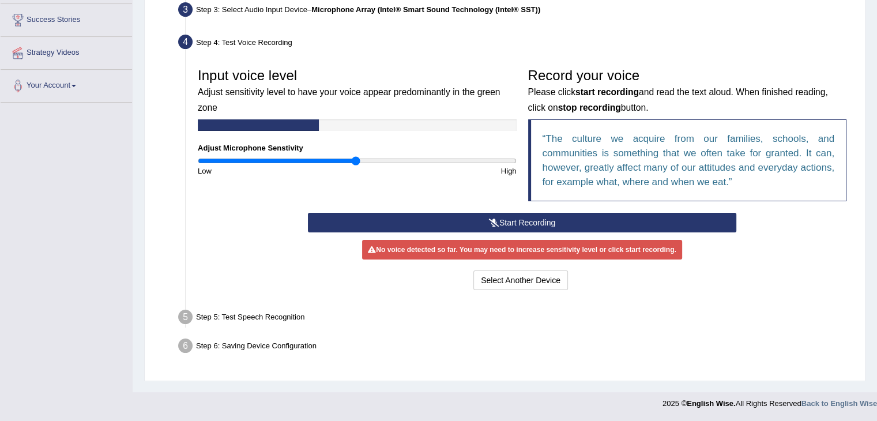
click at [497, 223] on icon at bounding box center [494, 223] width 10 height 8
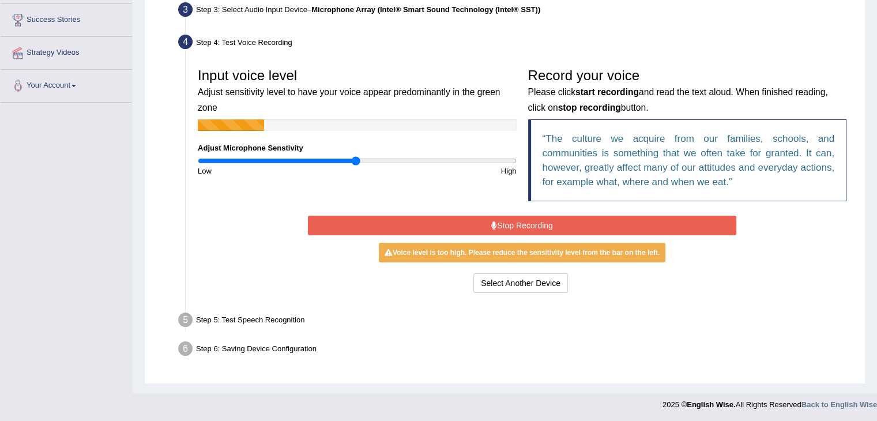
click at [561, 223] on button "Stop Recording" at bounding box center [522, 226] width 428 height 20
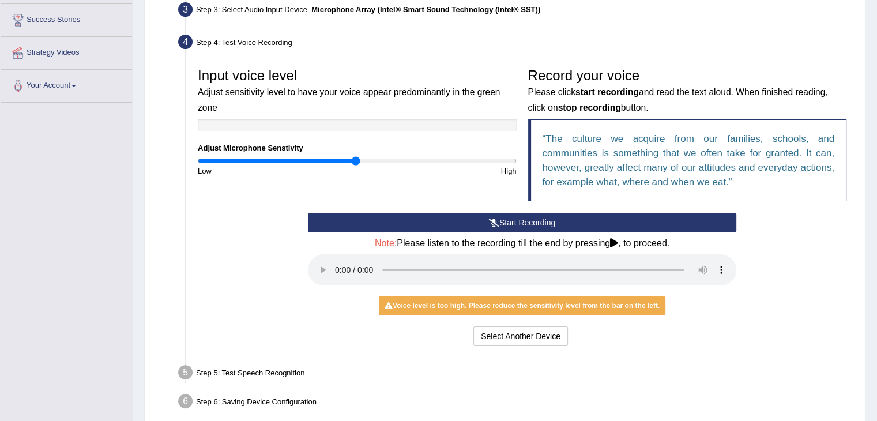
click at [498, 221] on button "Start Recording" at bounding box center [522, 223] width 428 height 20
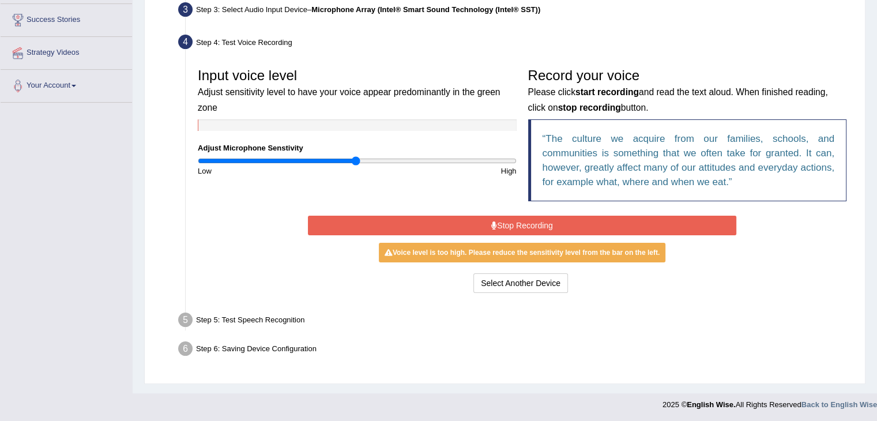
click at [551, 217] on button "Stop Recording" at bounding box center [522, 226] width 428 height 20
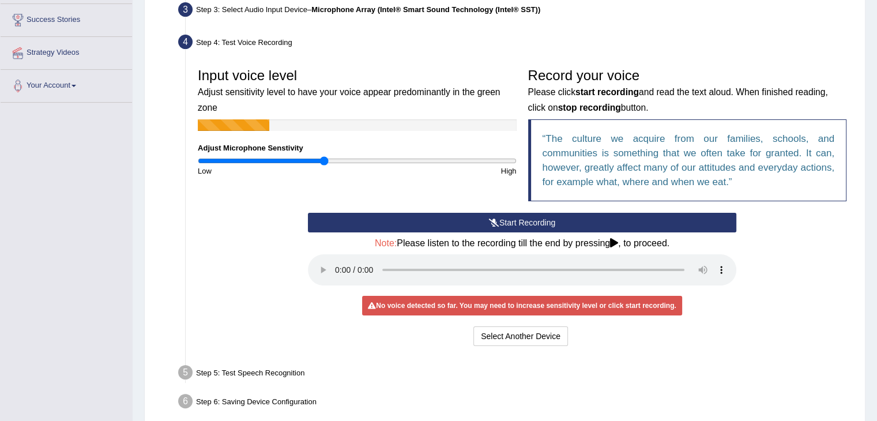
type input "0.8"
click at [323, 162] on input "range" at bounding box center [357, 160] width 319 height 9
click at [476, 221] on button "Start Recording" at bounding box center [522, 223] width 428 height 20
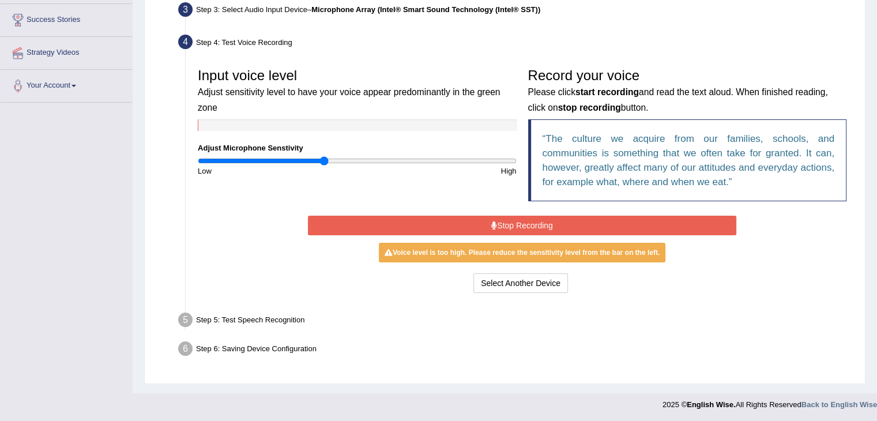
click at [431, 224] on button "Stop Recording" at bounding box center [522, 226] width 428 height 20
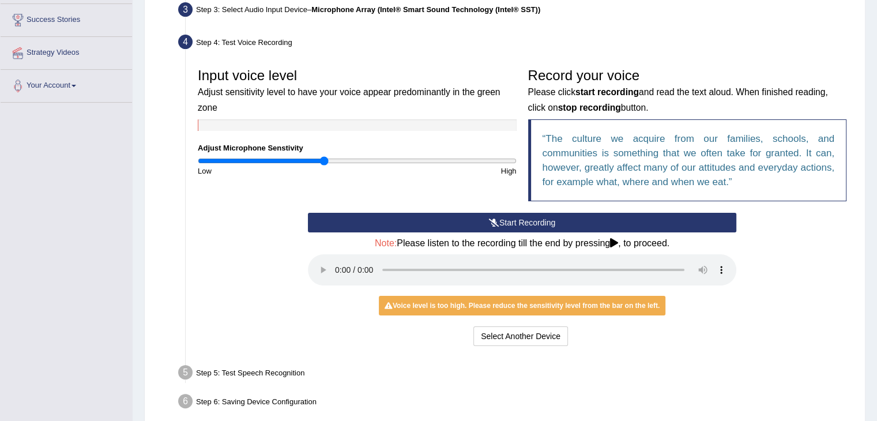
click at [431, 224] on button "Start Recording" at bounding box center [522, 223] width 428 height 20
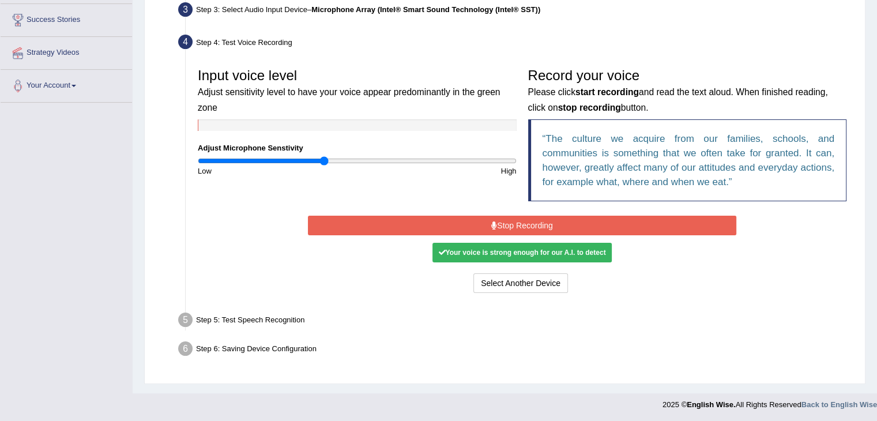
click at [493, 224] on icon at bounding box center [494, 225] width 6 height 8
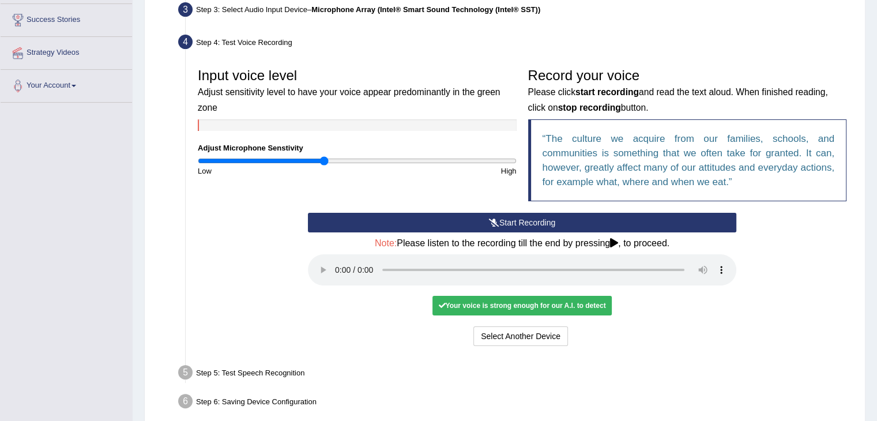
click at [509, 303] on div "Your voice is strong enough for our A.I. to detect" at bounding box center [522, 306] width 179 height 20
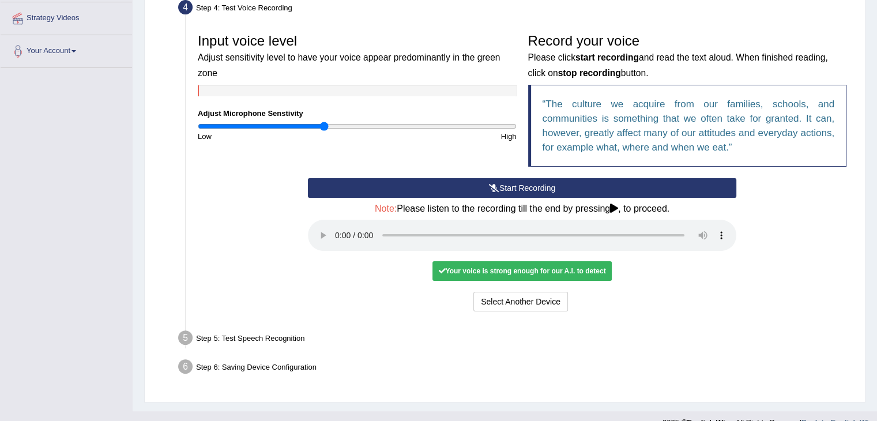
scroll to position [238, 0]
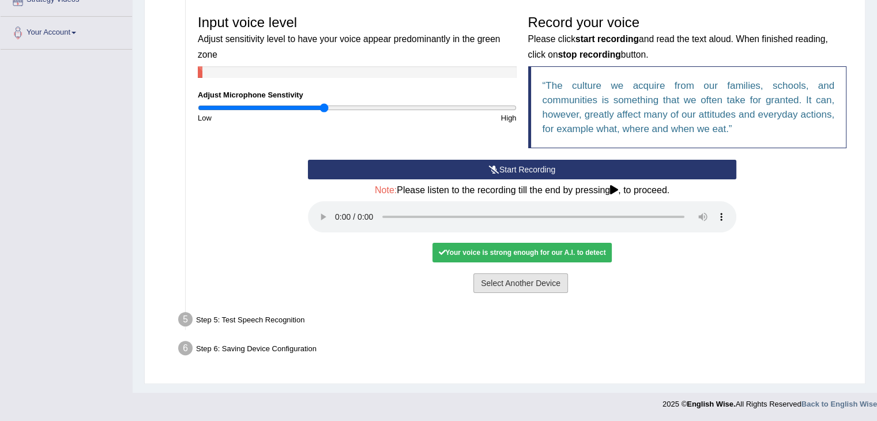
click at [505, 280] on button "Select Another Device" at bounding box center [520, 283] width 95 height 20
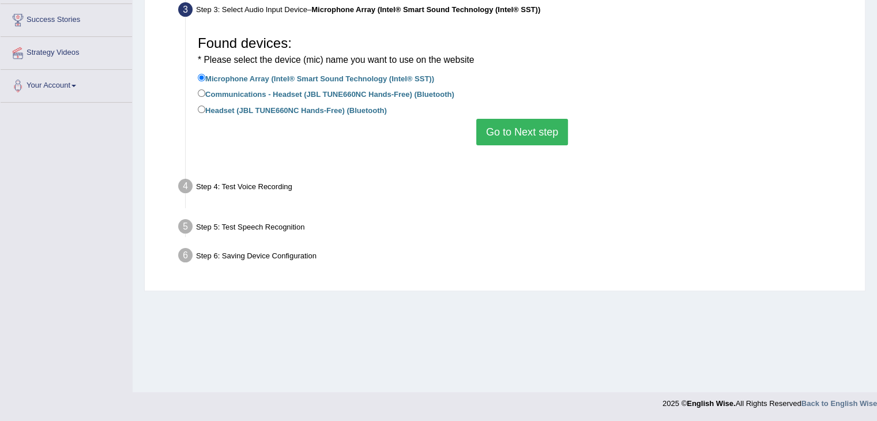
scroll to position [185, 0]
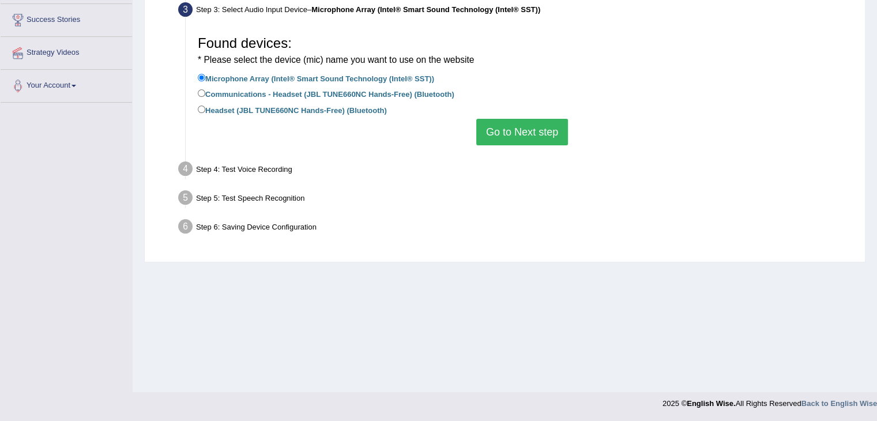
click at [514, 136] on button "Go to Next step" at bounding box center [522, 132] width 92 height 27
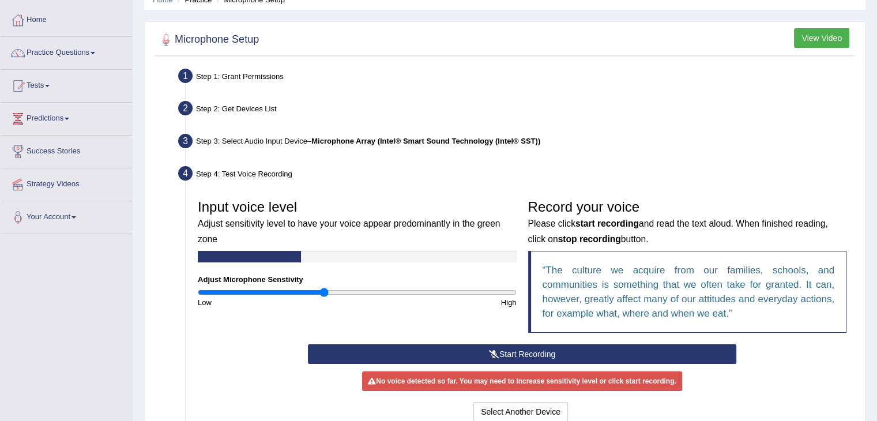
scroll to position [0, 0]
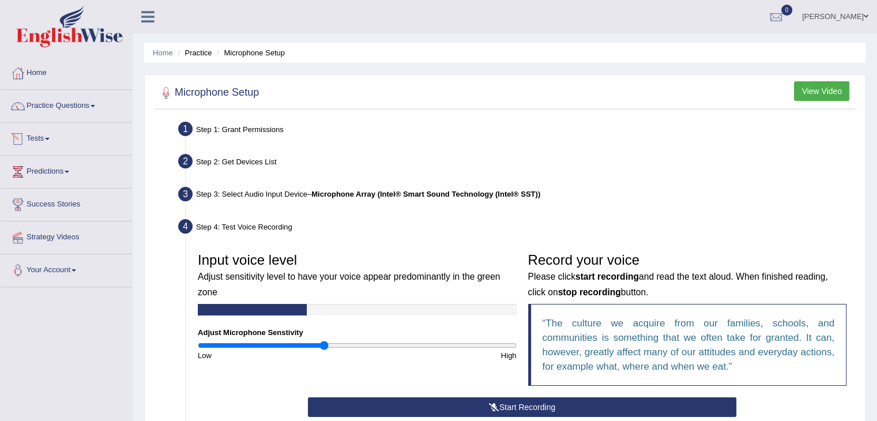
click at [48, 169] on link "Predictions" at bounding box center [66, 170] width 131 height 29
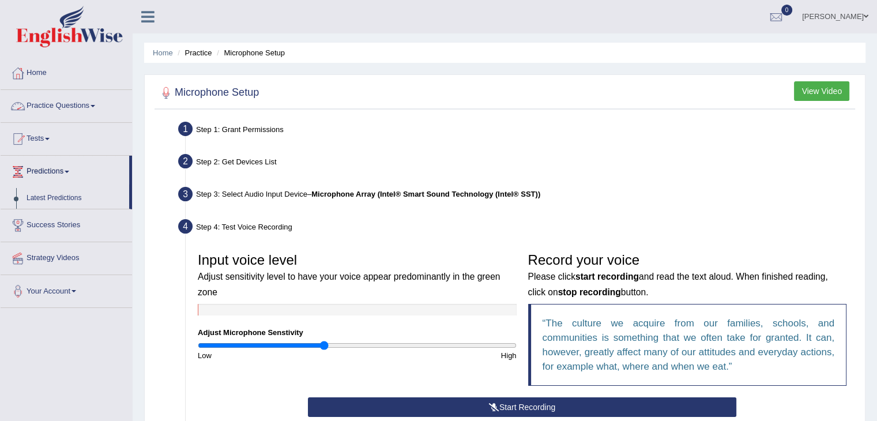
click at [59, 109] on link "Practice Questions" at bounding box center [66, 104] width 131 height 29
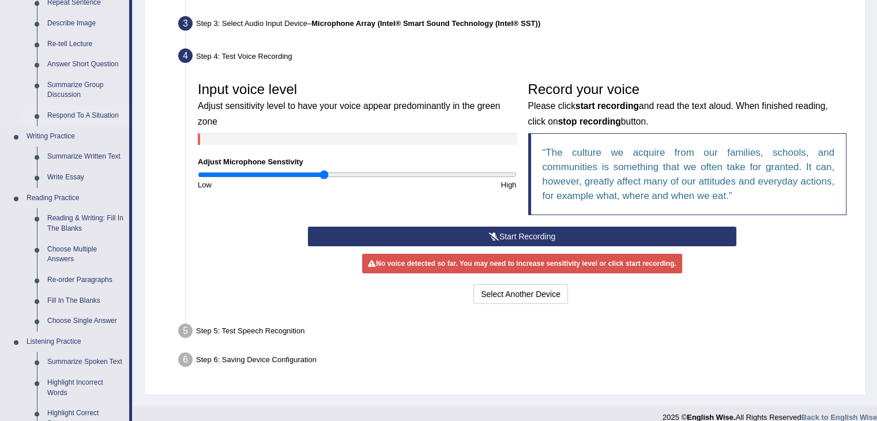
scroll to position [173, 0]
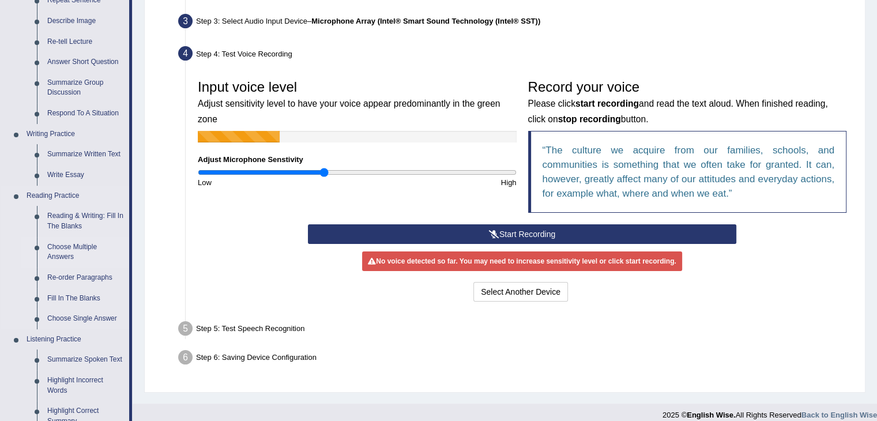
click at [69, 253] on link "Choose Multiple Answers" at bounding box center [85, 252] width 87 height 31
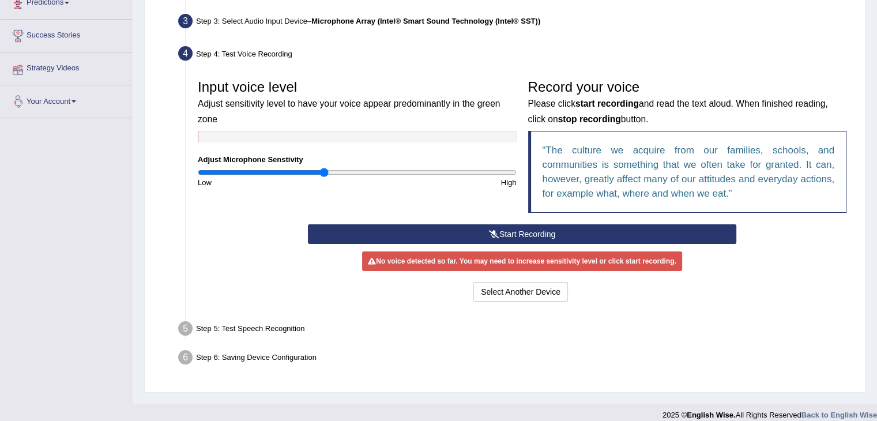
scroll to position [185, 0]
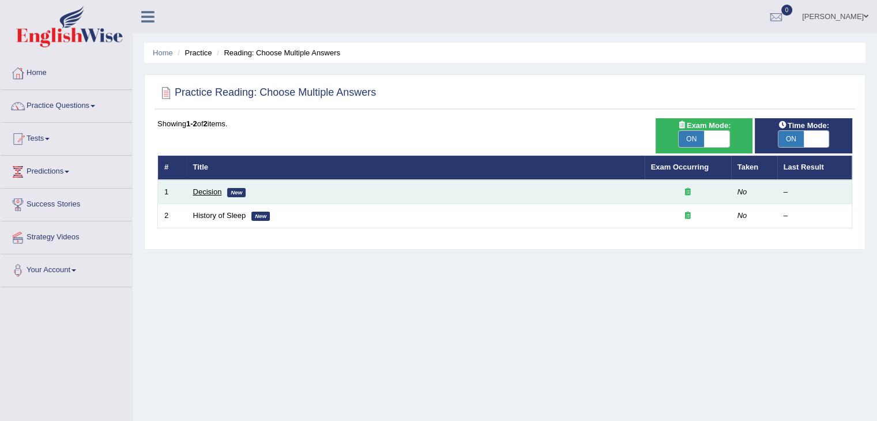
click at [205, 192] on link "Decision" at bounding box center [207, 191] width 29 height 9
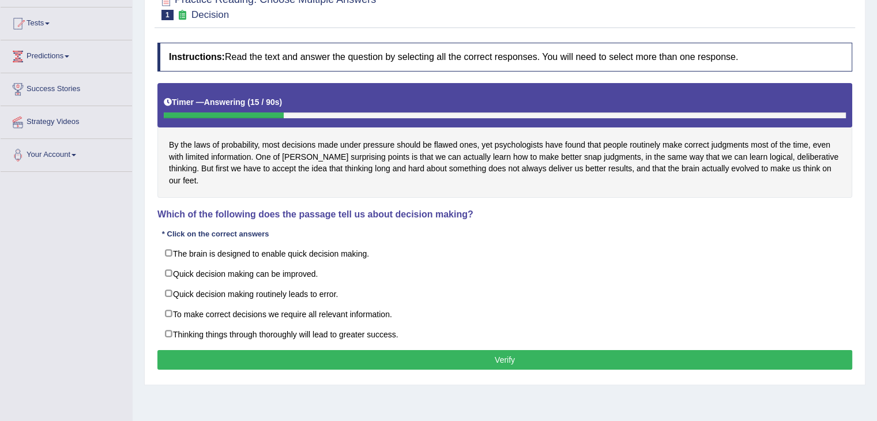
scroll to position [173, 0]
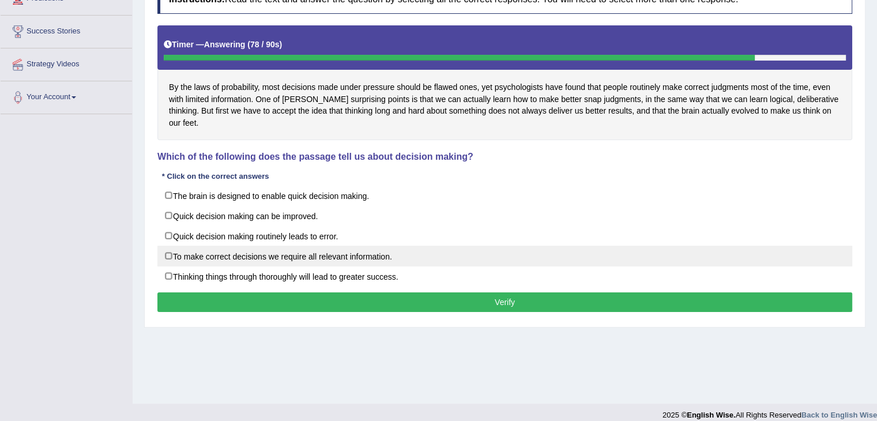
click at [259, 246] on label "To make correct decisions we require all relevant information." at bounding box center [504, 256] width 695 height 21
checkbox input "true"
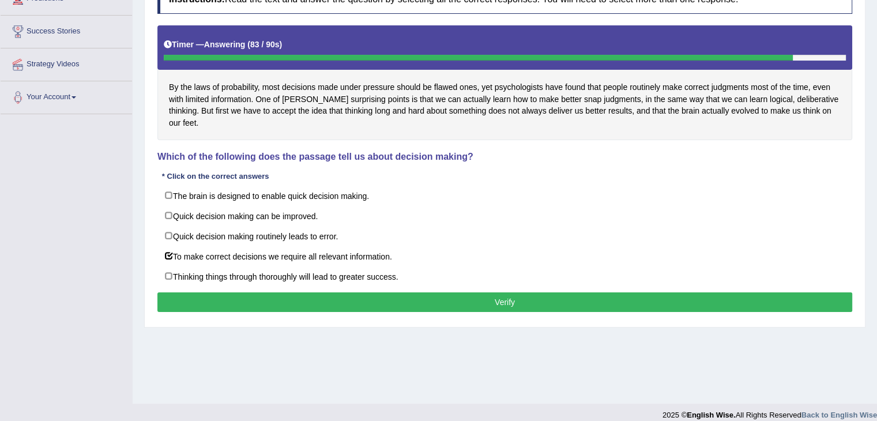
click at [397, 292] on button "Verify" at bounding box center [504, 302] width 695 height 20
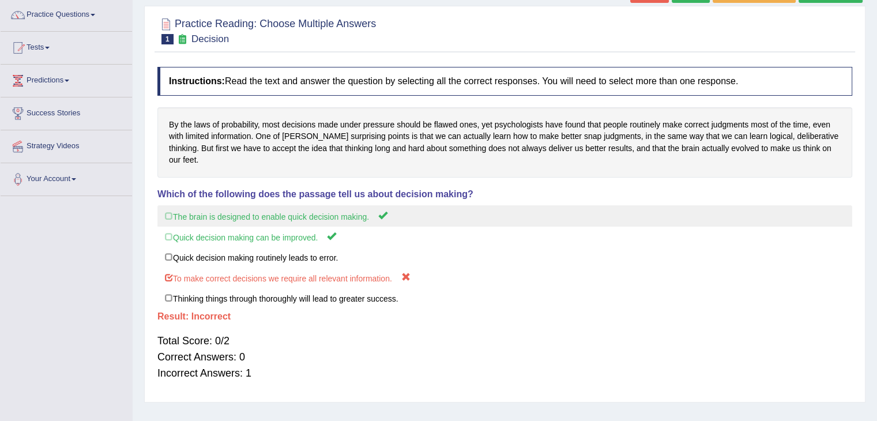
scroll to position [0, 0]
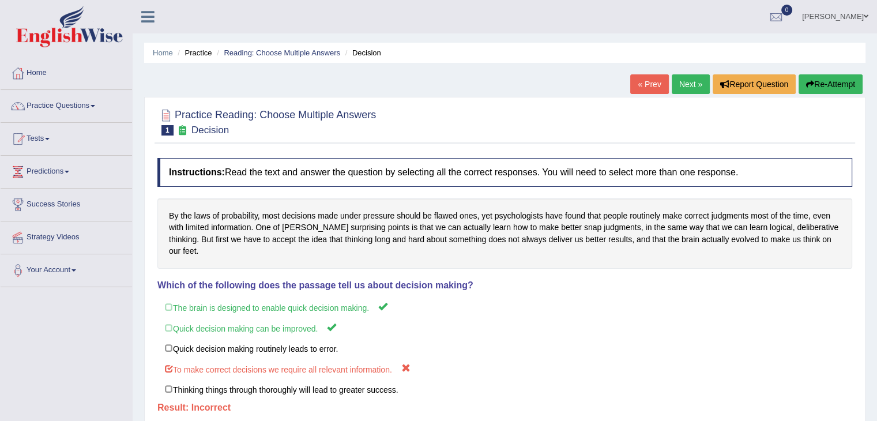
click at [688, 88] on link "Next »" at bounding box center [691, 84] width 38 height 20
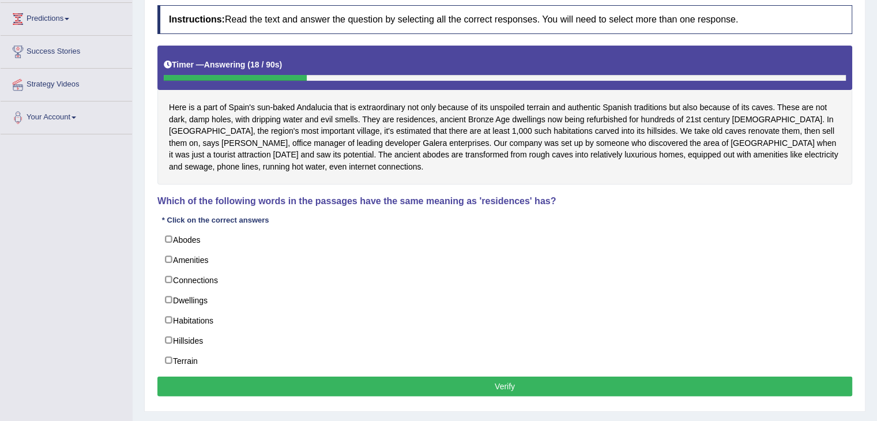
scroll to position [173, 0]
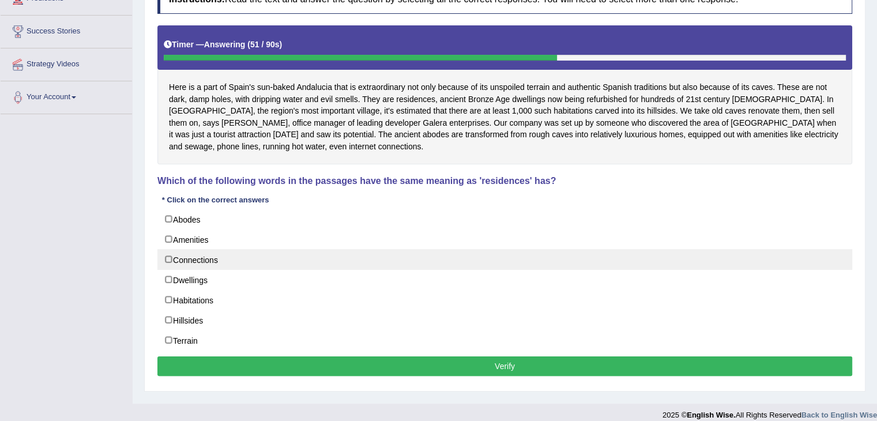
click at [182, 261] on label "Connections" at bounding box center [504, 259] width 695 height 21
checkbox input "true"
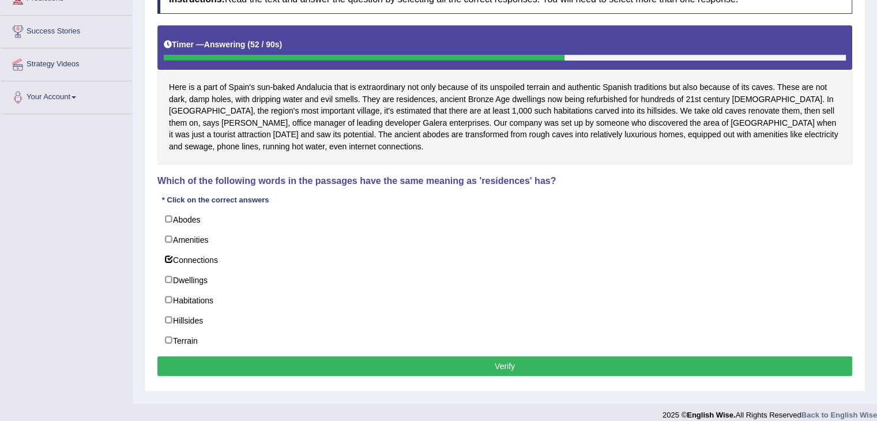
click at [298, 360] on button "Verify" at bounding box center [504, 366] width 695 height 20
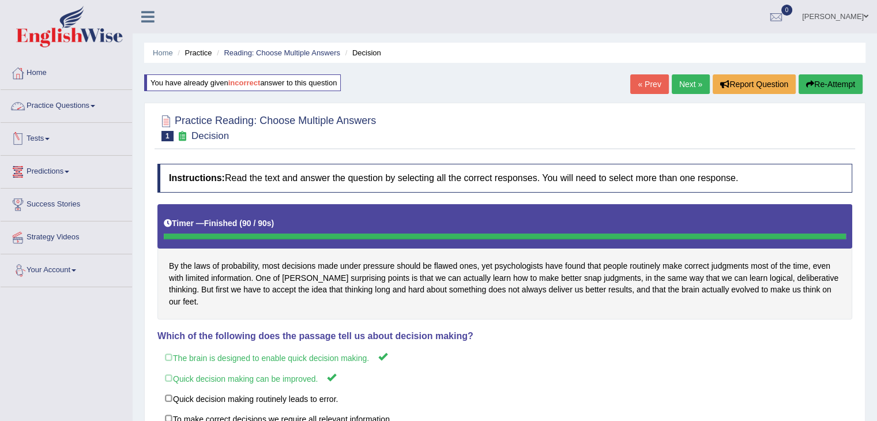
click at [78, 98] on link "Practice Questions" at bounding box center [66, 104] width 131 height 29
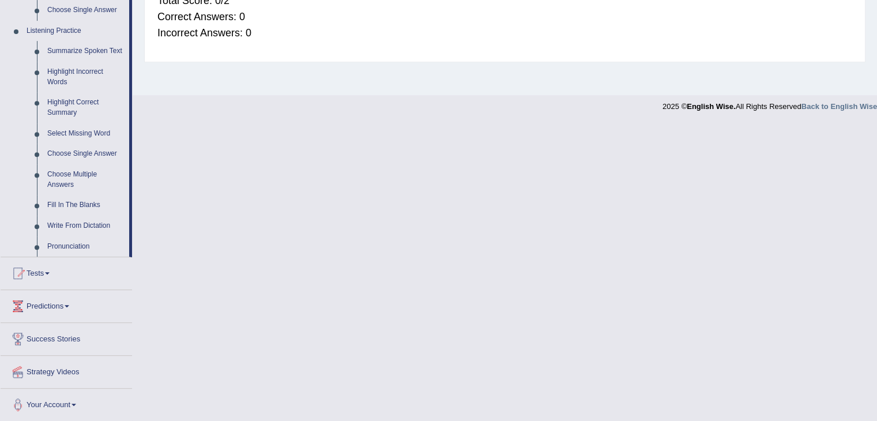
scroll to position [482, 0]
click at [90, 246] on link "Pronunciation" at bounding box center [85, 246] width 87 height 21
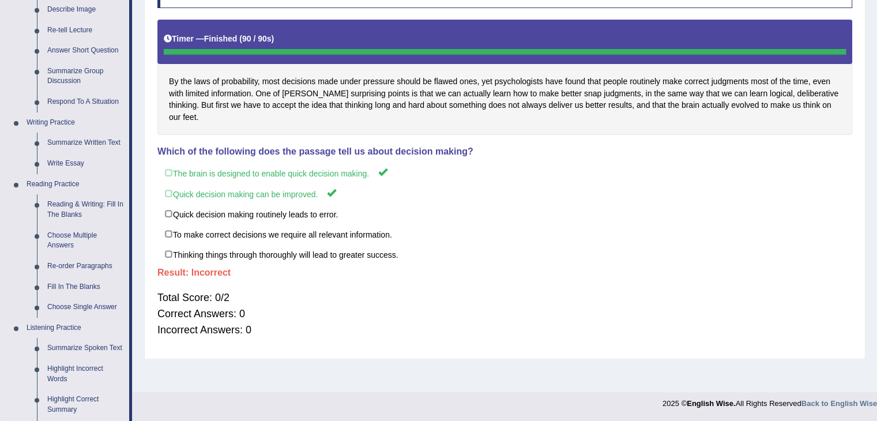
scroll to position [450, 0]
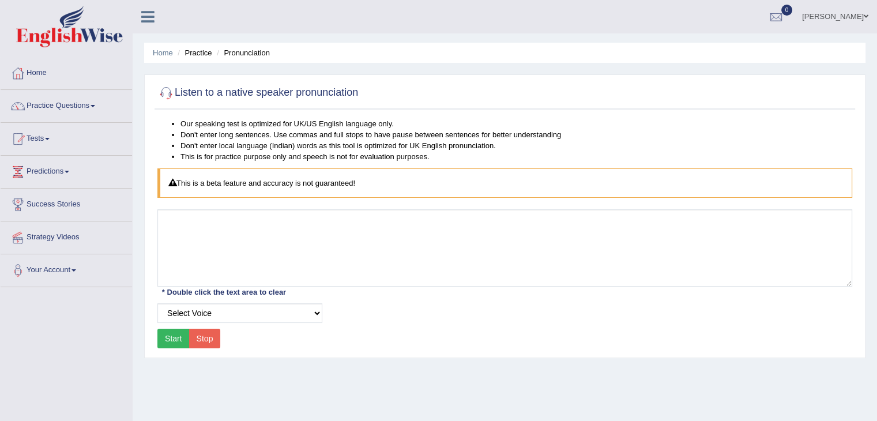
click at [80, 239] on link "Strategy Videos" at bounding box center [66, 235] width 131 height 29
